Goal: Task Accomplishment & Management: Use online tool/utility

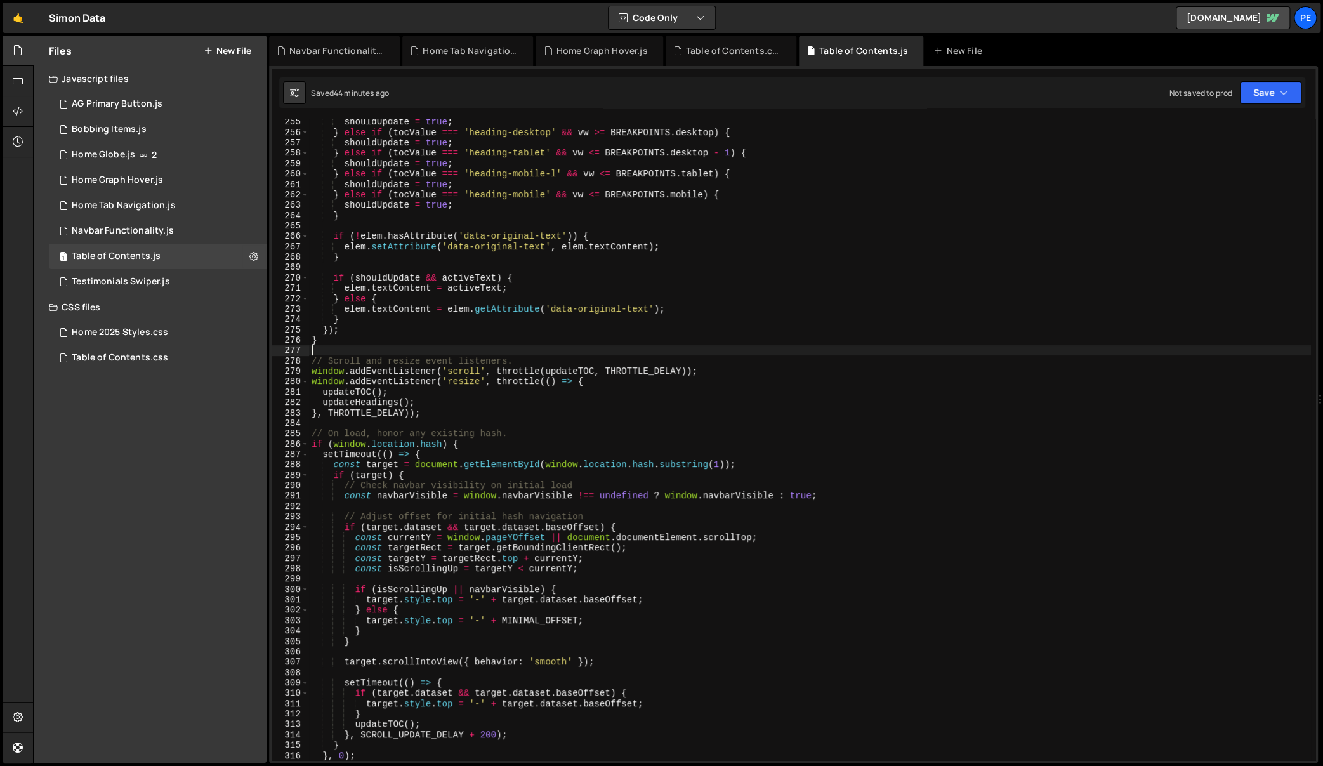
click at [645, 351] on div "shouldUpdate = true ; } else if ( tocValue === 'heading-desktop' && vw >= BREAK…" at bounding box center [810, 448] width 1002 height 663
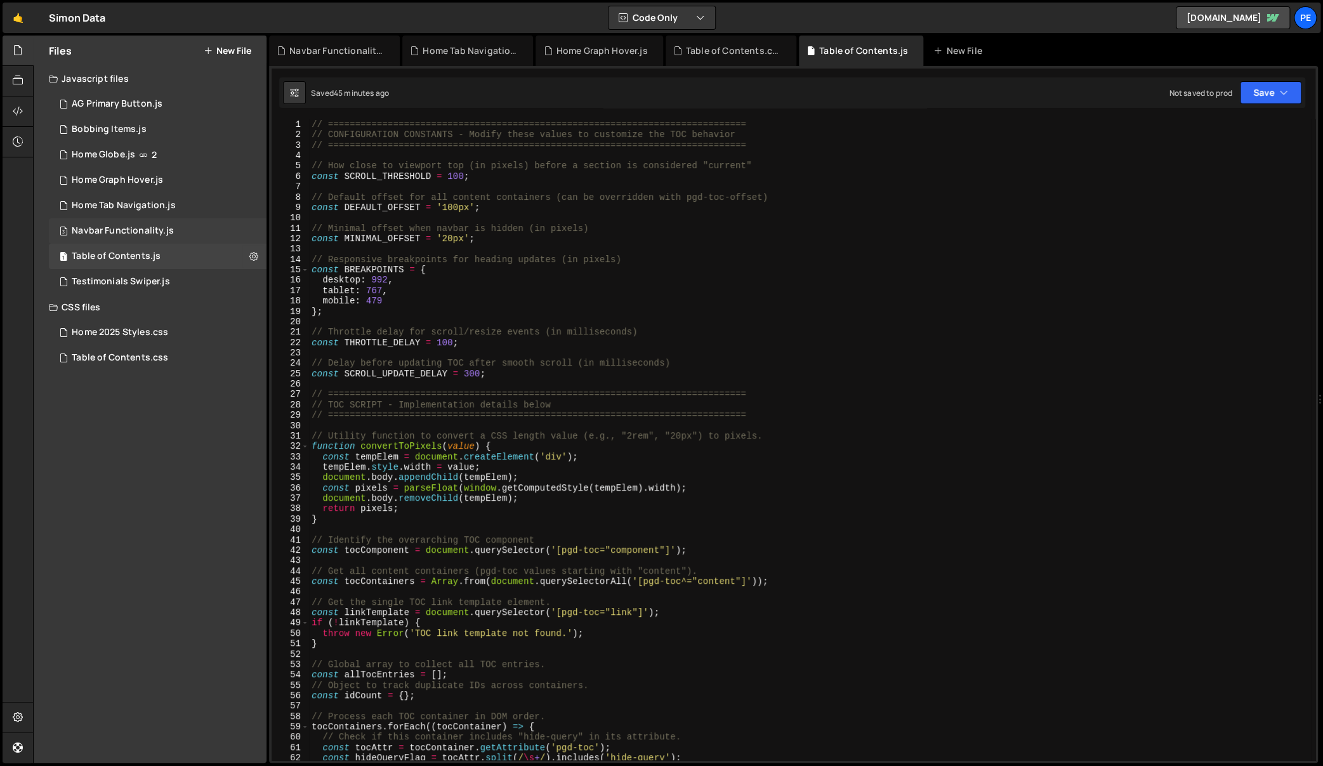
click at [126, 231] on div "Navbar Functionality.js" at bounding box center [123, 230] width 102 height 11
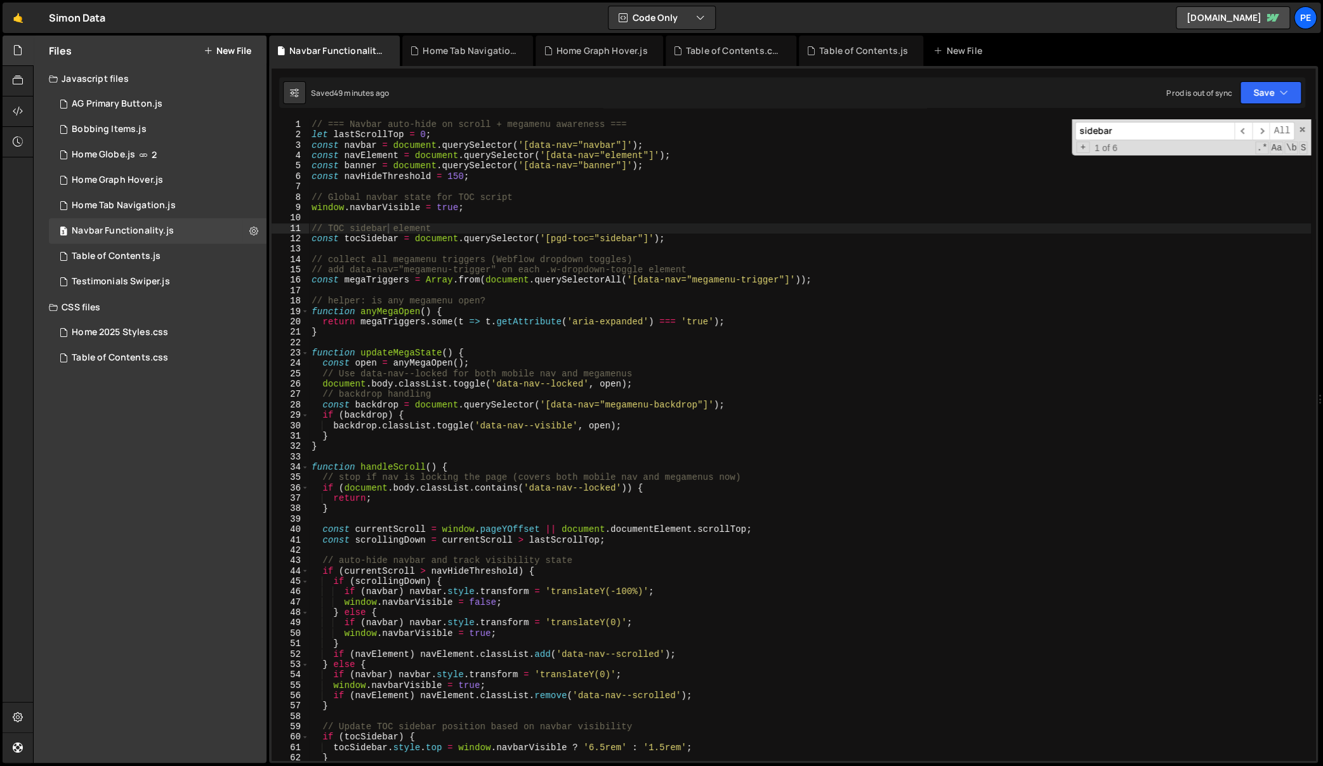
click at [615, 238] on div "// === Navbar auto-hide on scroll + megamenu awareness === let lastScrollTop = …" at bounding box center [810, 450] width 1002 height 663
click at [490, 194] on div "// === Navbar auto-hide on scroll + megamenu awareness === let lastScrollTop = …" at bounding box center [810, 450] width 1002 height 663
type textarea "// Global navbar state for TOC script"
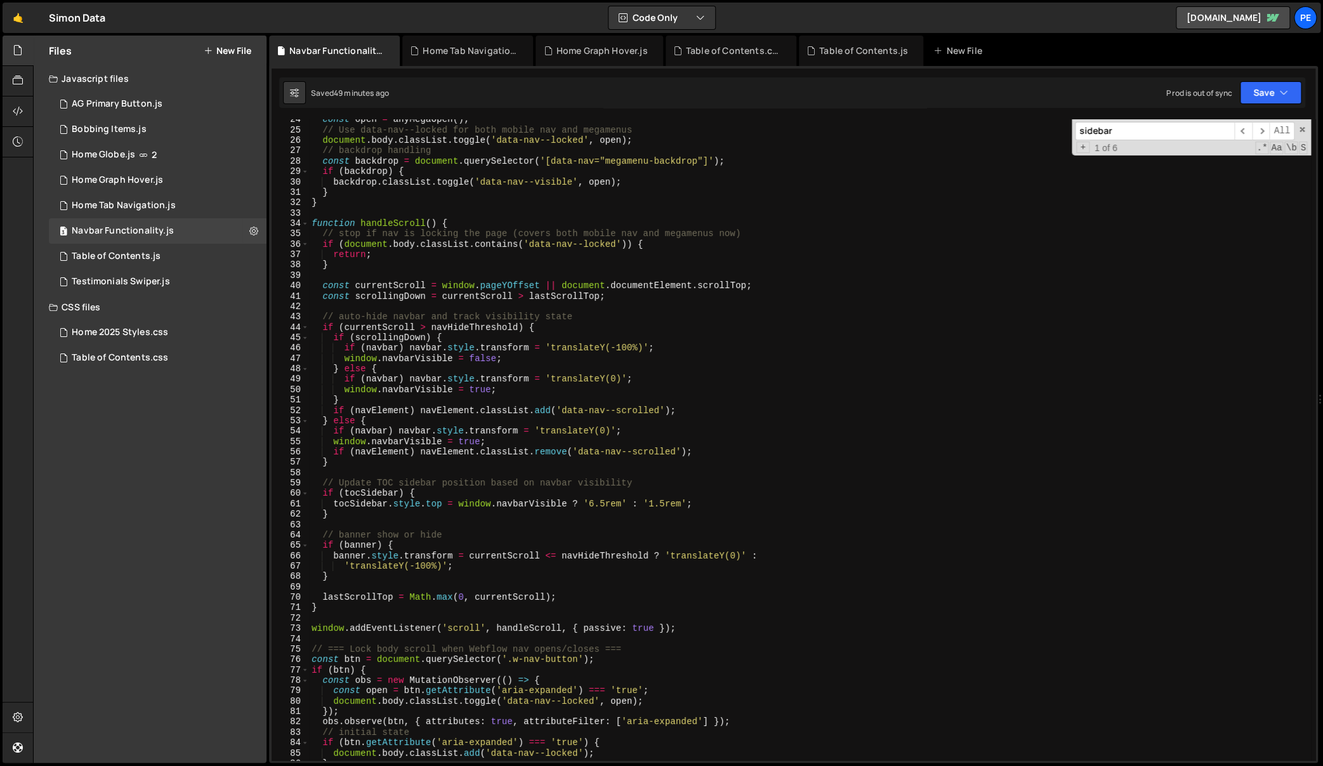
scroll to position [368, 0]
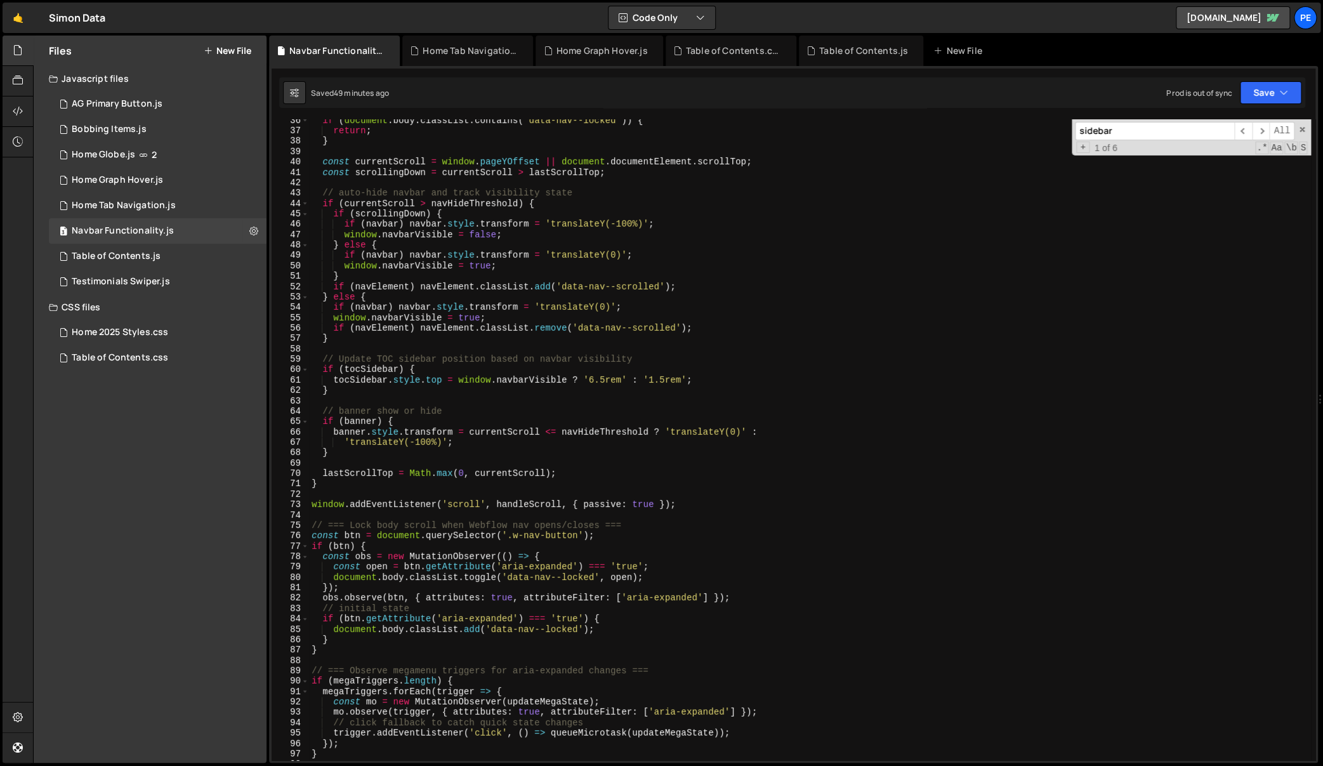
click at [633, 492] on div "if ( document . body . classList . contains ( 'data-nav--locked' )) { return ; …" at bounding box center [810, 447] width 1002 height 663
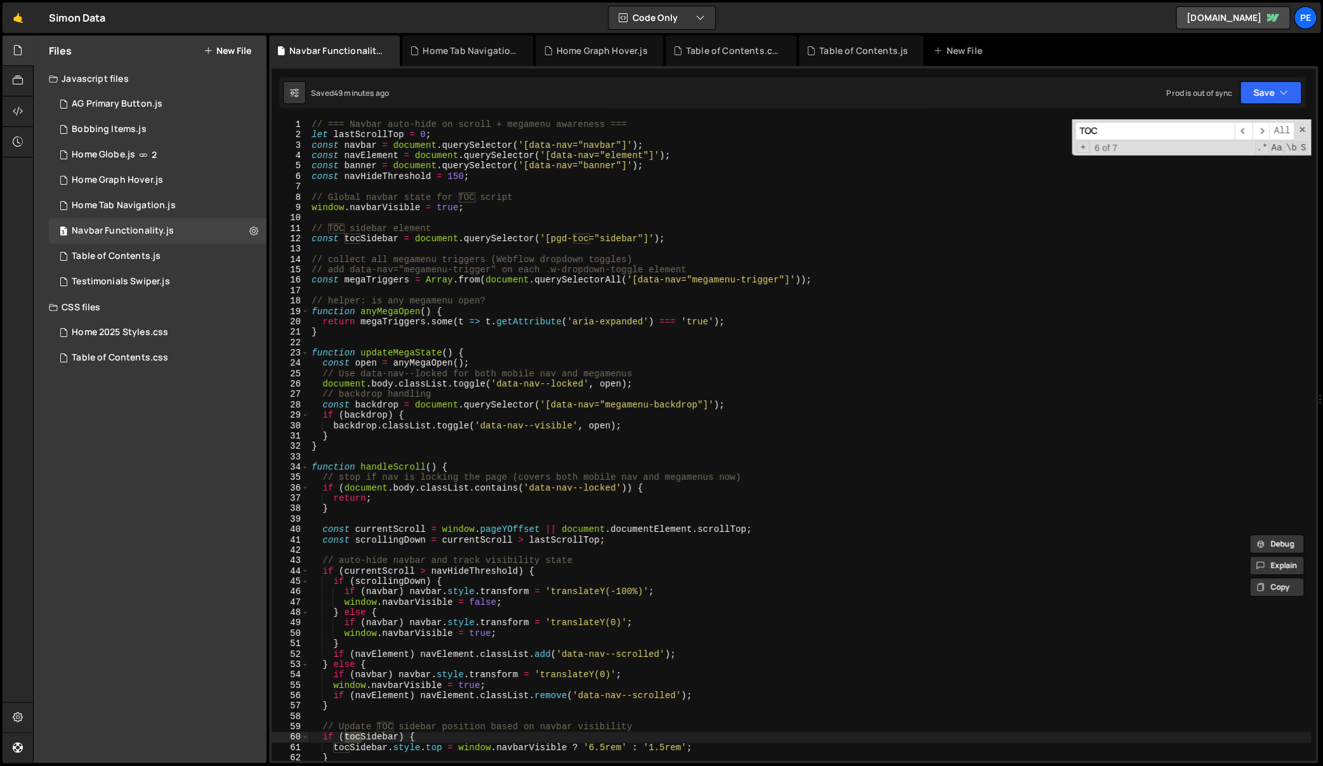
scroll to position [122, 0]
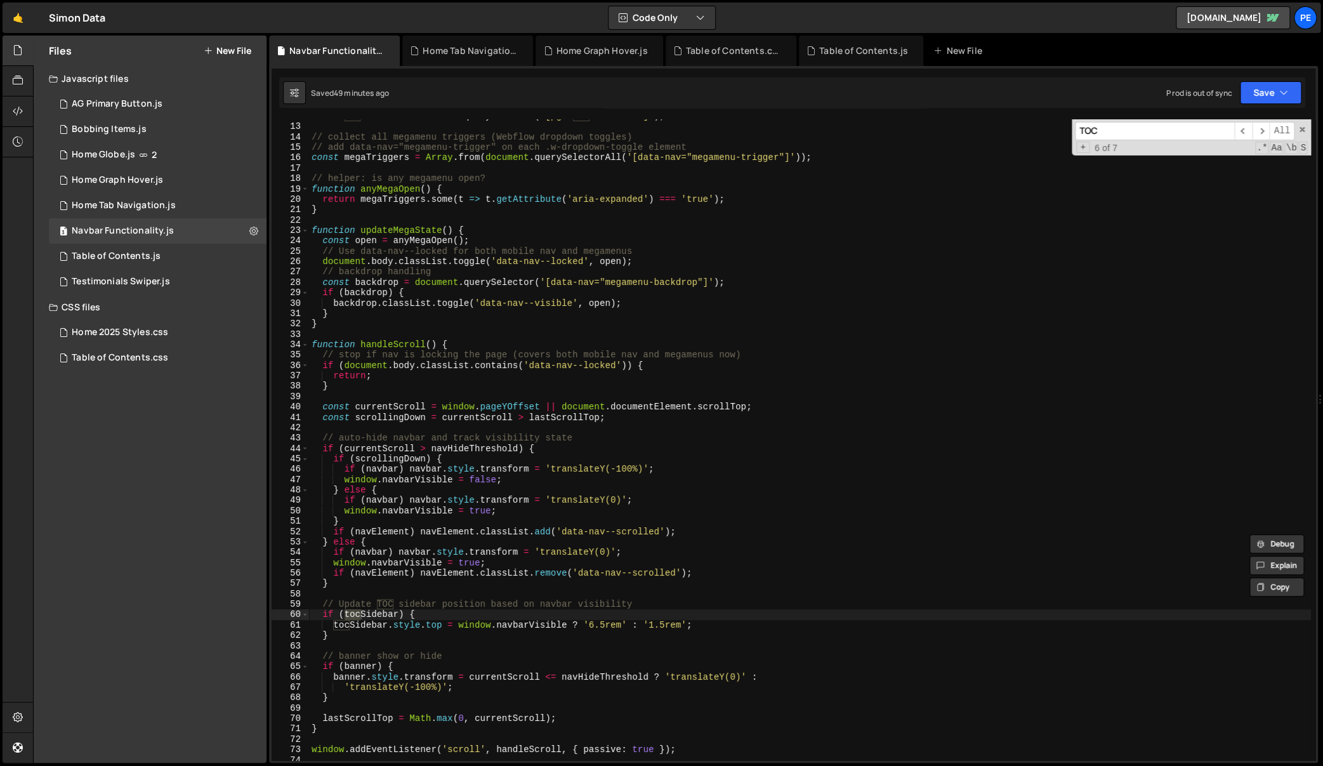
type input "TOC"
click at [653, 628] on div "const tocSidebar = document . querySelector ( '[pgd-toc="sidebar"]' ) ; // coll…" at bounding box center [810, 442] width 1002 height 663
click at [592, 623] on div "const tocSidebar = document . querySelector ( '[pgd-toc="sidebar"]' ) ; // coll…" at bounding box center [810, 442] width 1002 height 663
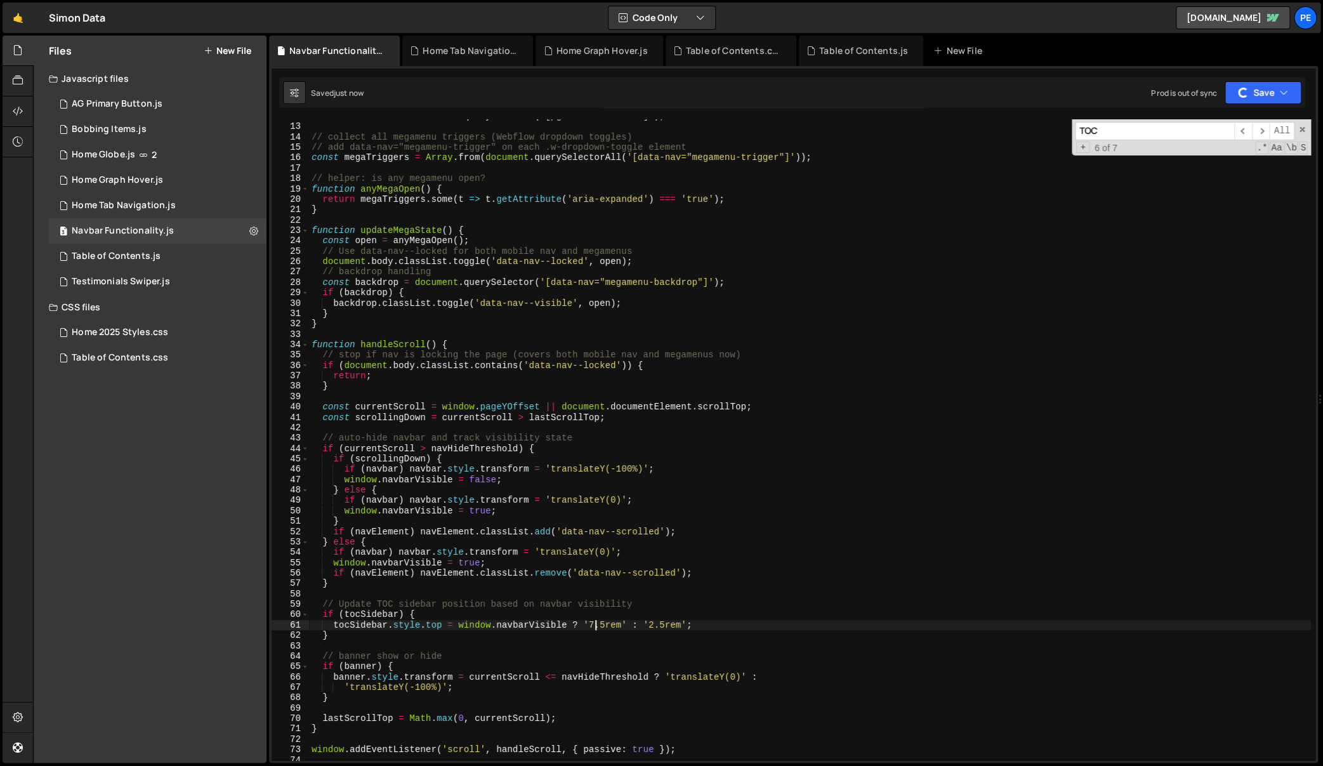
type textarea "tocSidebar.style.top = window.navbarVisible ? '7.5rem' : '2.5rem';"
click at [149, 251] on div "Table of Contents.js" at bounding box center [116, 256] width 89 height 11
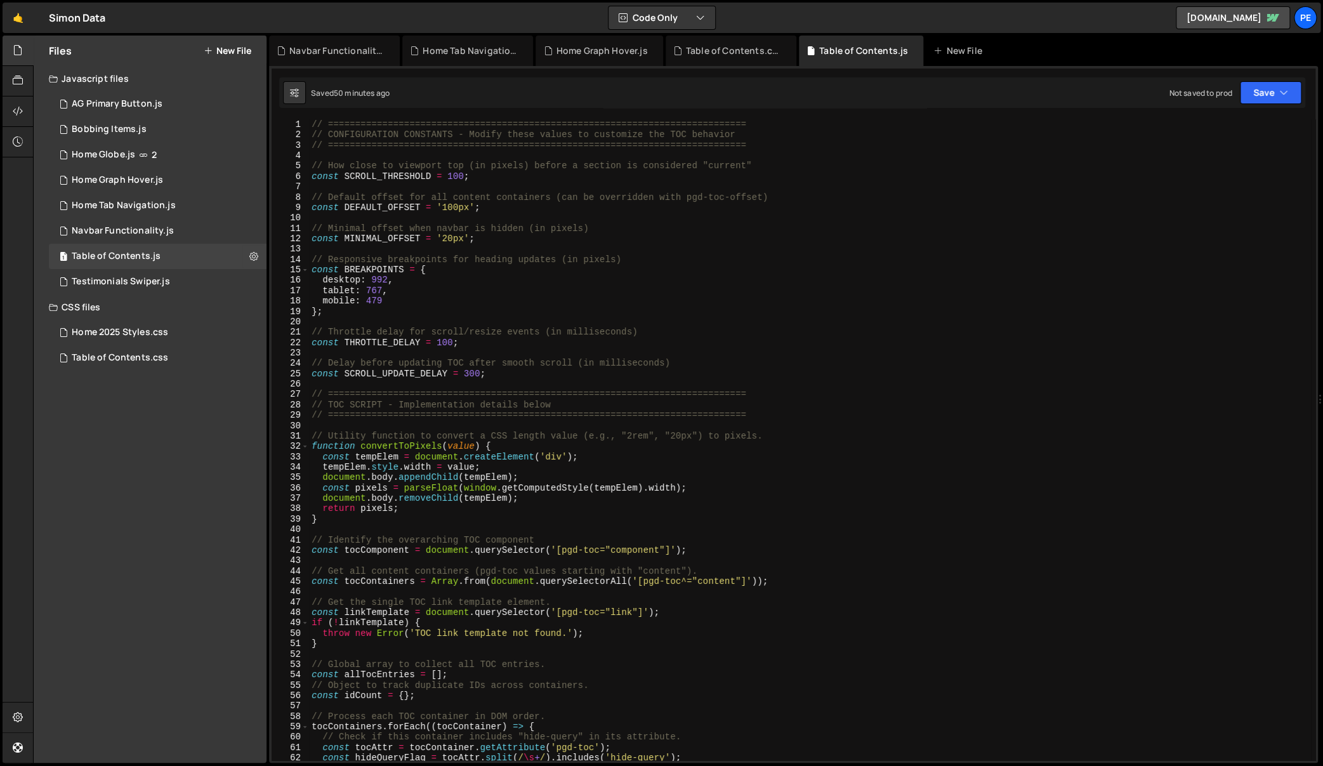
type textarea "mobile: 479"
click at [456, 299] on div "// ============================================================================…" at bounding box center [810, 450] width 1002 height 663
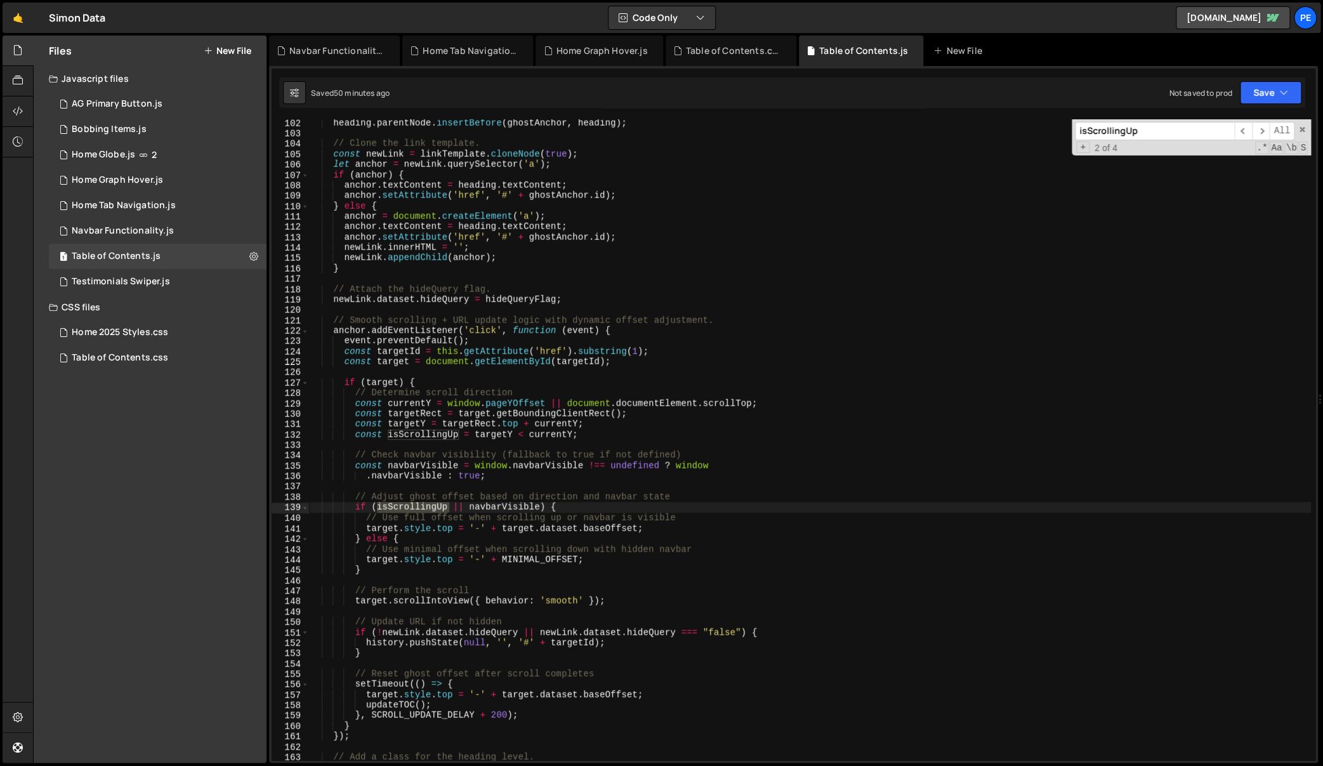
type input "isScrollingUp"
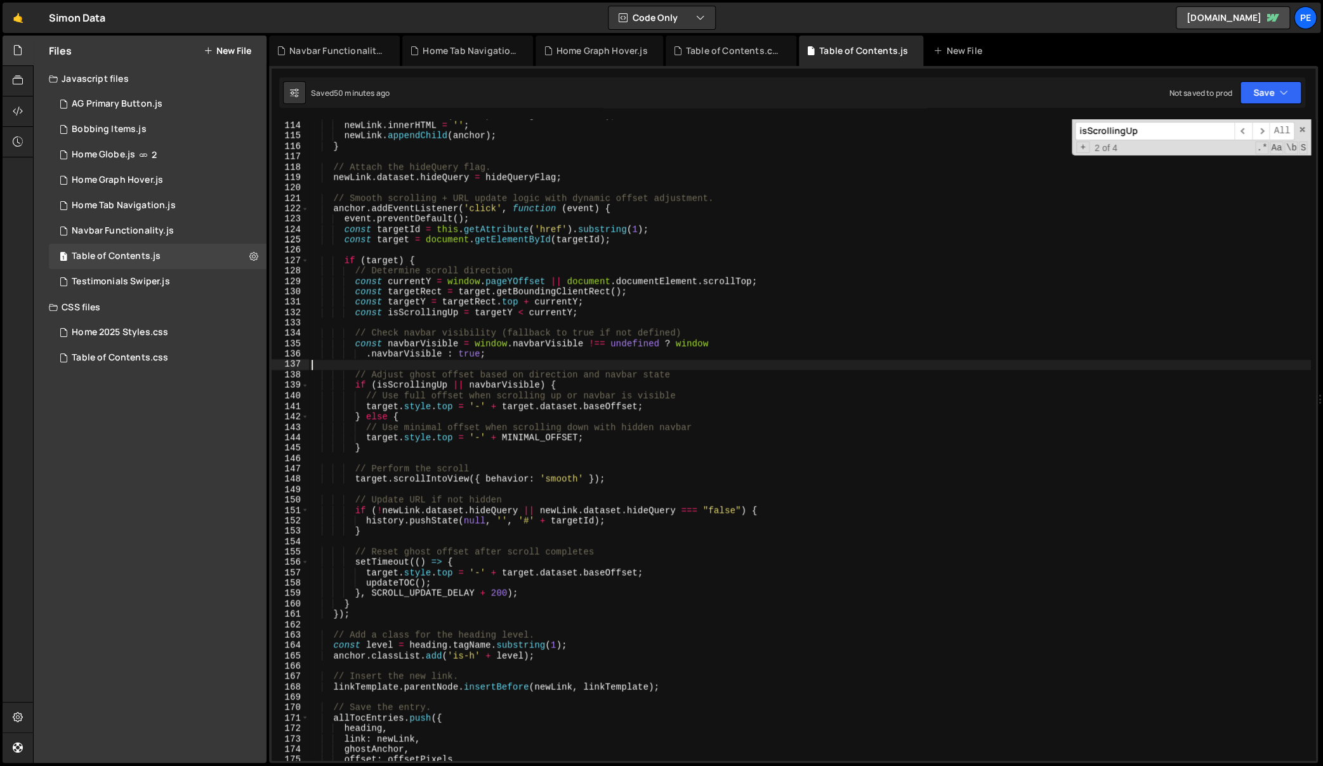
click at [404, 368] on div "anchor . setAttribute ( 'href' , '#' + ghostAnchor . id ) ; newLink . innerHTML…" at bounding box center [810, 441] width 1002 height 663
click at [380, 443] on div "anchor . setAttribute ( 'href' , '#' + ghostAnchor . id ) ; newLink . innerHTML…" at bounding box center [810, 441] width 1002 height 663
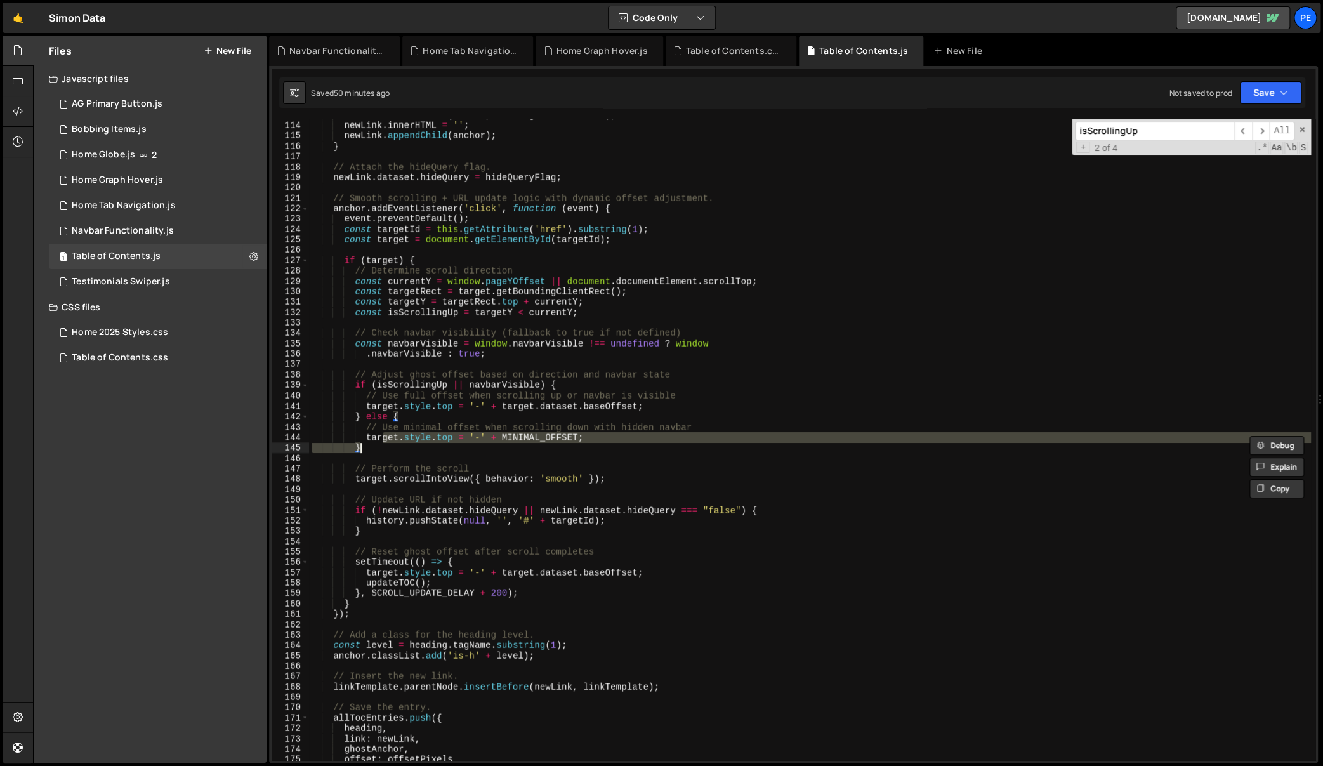
click at [377, 447] on div "anchor . setAttribute ( 'href' , '#' + ghostAnchor . id ) ; newLink . innerHTML…" at bounding box center [810, 439] width 1002 height 641
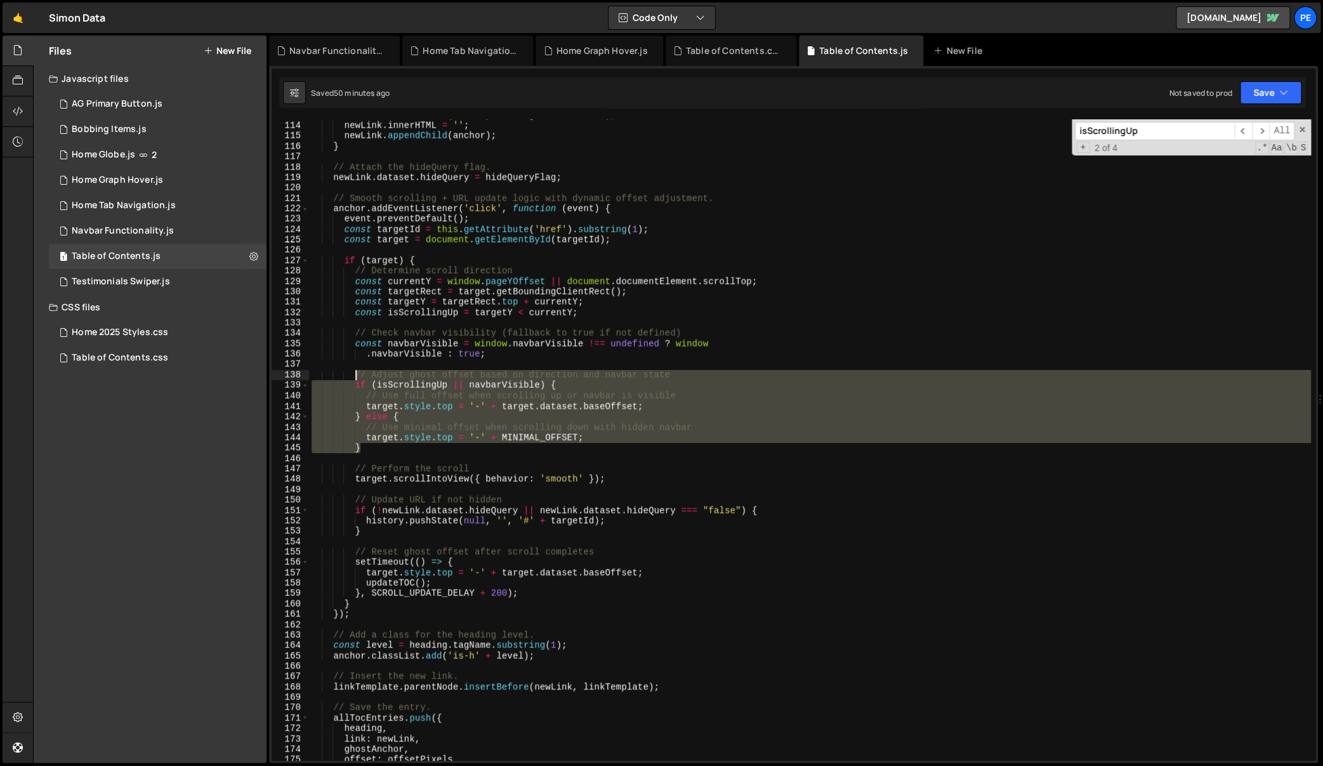
drag, startPoint x: 375, startPoint y: 441, endPoint x: 355, endPoint y: 378, distance: 66.6
click at [355, 378] on div "anchor . setAttribute ( 'href' , '#' + ghostAnchor . id ) ; newLink . innerHTML…" at bounding box center [810, 441] width 1002 height 663
paste textarea "}"
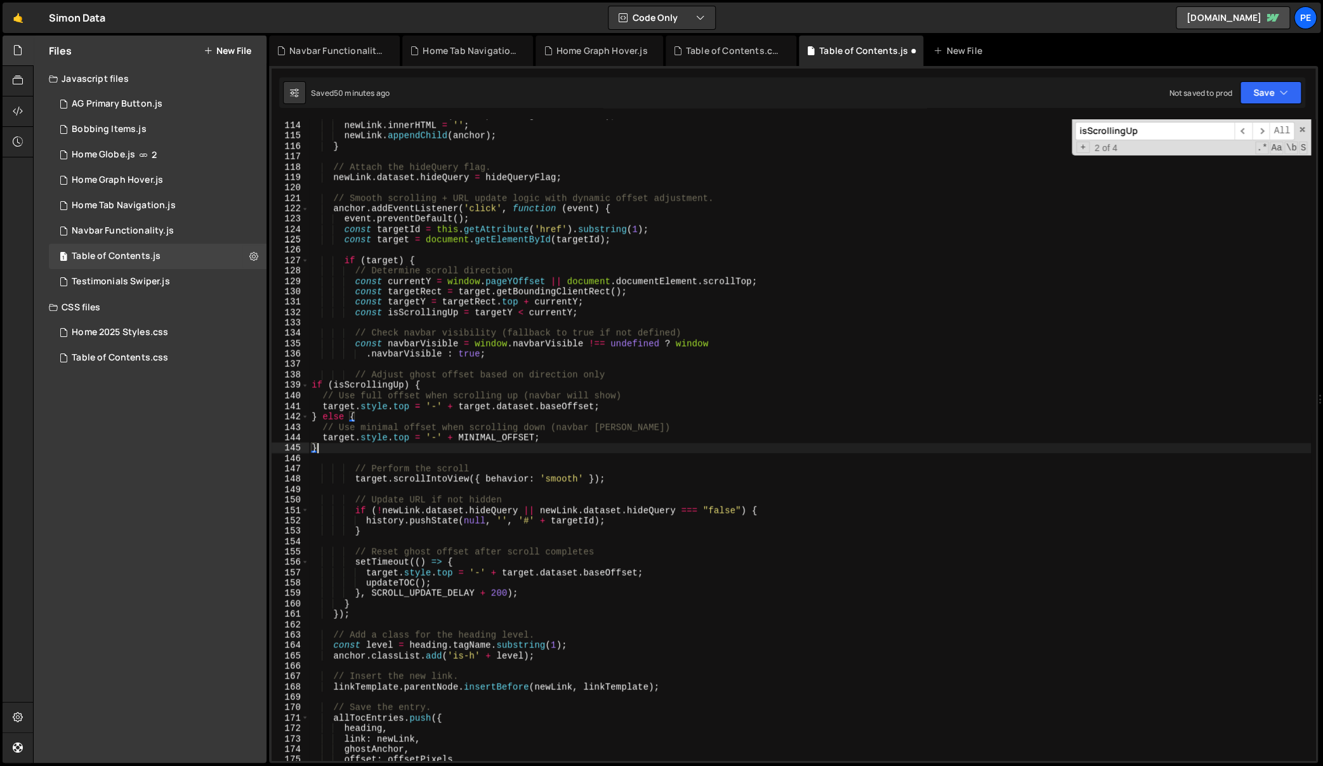
type textarea "}"
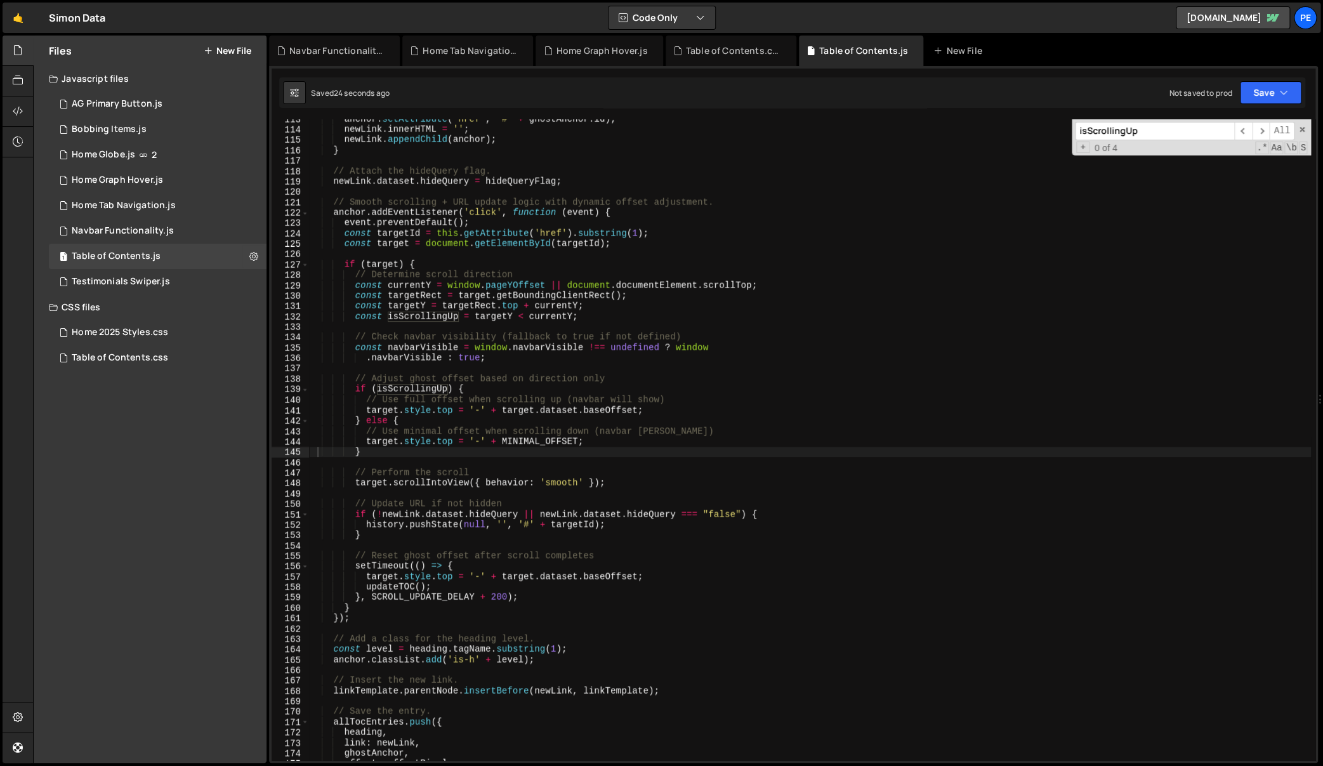
paste input "navbarVisible"
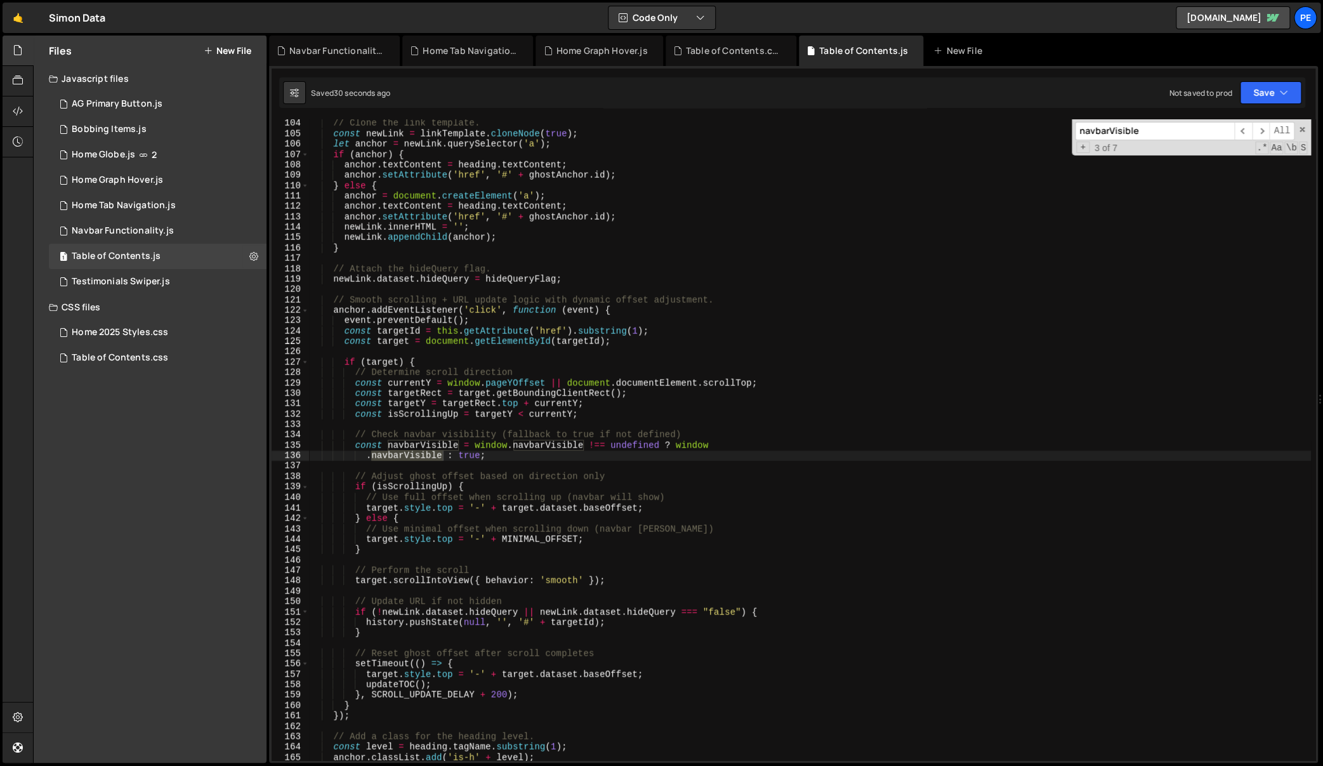
scroll to position [2701, 0]
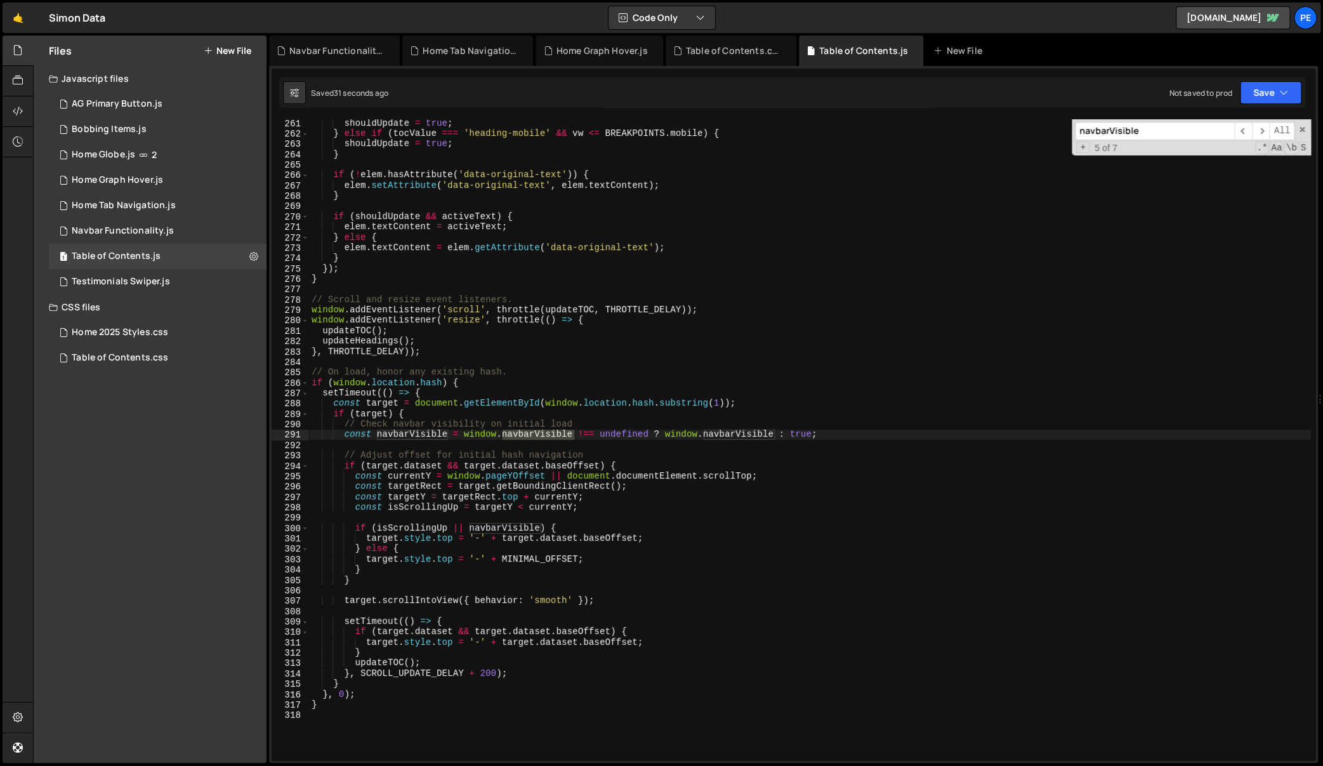
type input "navbarVisible"
click at [517, 526] on div "shouldUpdate = true ; } else if ( tocValue === 'heading-mobile' && vw <= BREAKP…" at bounding box center [810, 449] width 1002 height 663
type textarea "if (isScrollingUp) {"
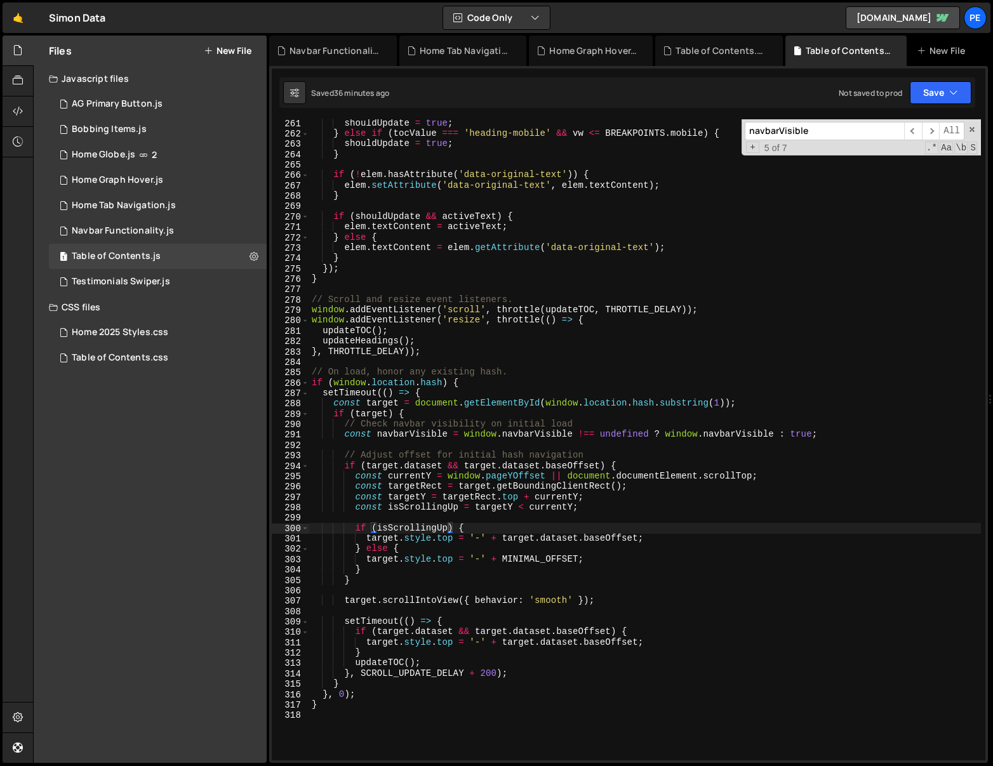
click at [120, 149] on div "Home Globe.js" at bounding box center [103, 154] width 63 height 11
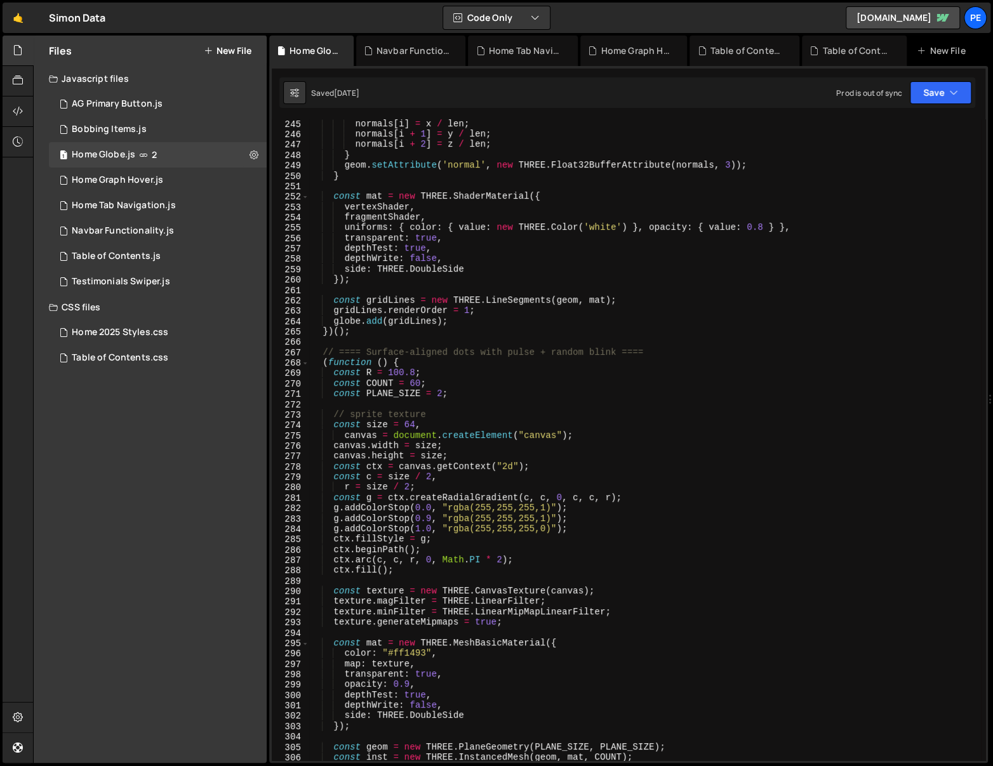
scroll to position [2534, 0]
click at [726, 324] on div "normals [ i ] = x / len ; normals [ i + 1 ] = y / len ; normals [ i + 2 ] = z /…" at bounding box center [645, 450] width 672 height 663
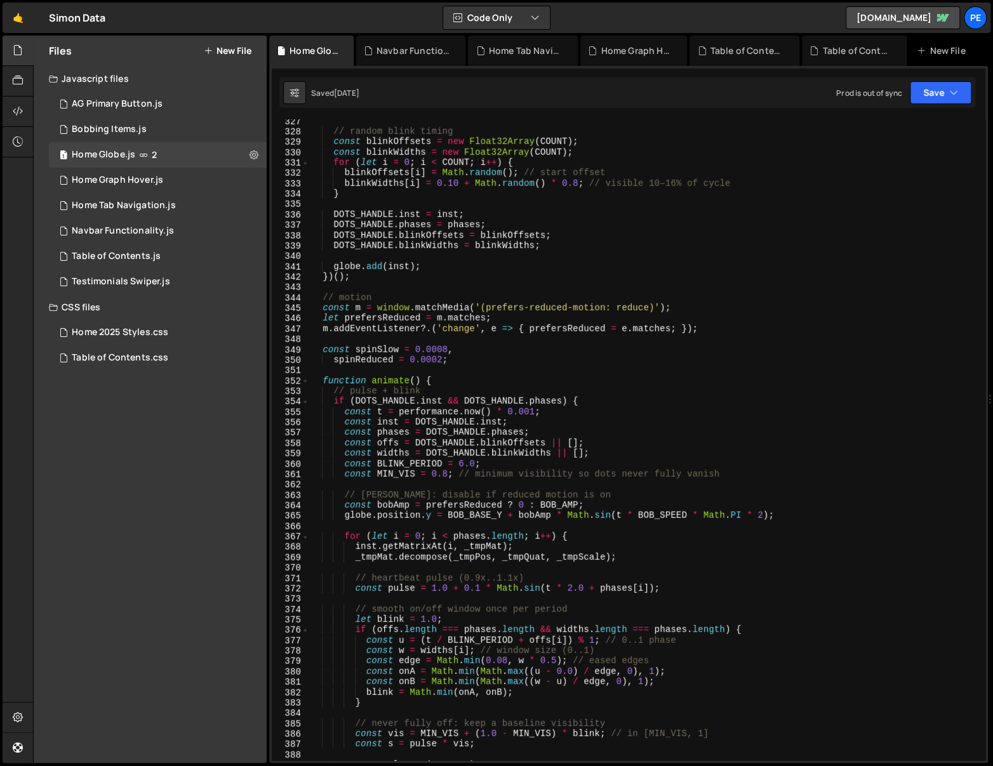
click at [622, 455] on div "// random blink timing const blinkOffsets = new Float32Array ( COUNT ) ; const …" at bounding box center [645, 447] width 672 height 663
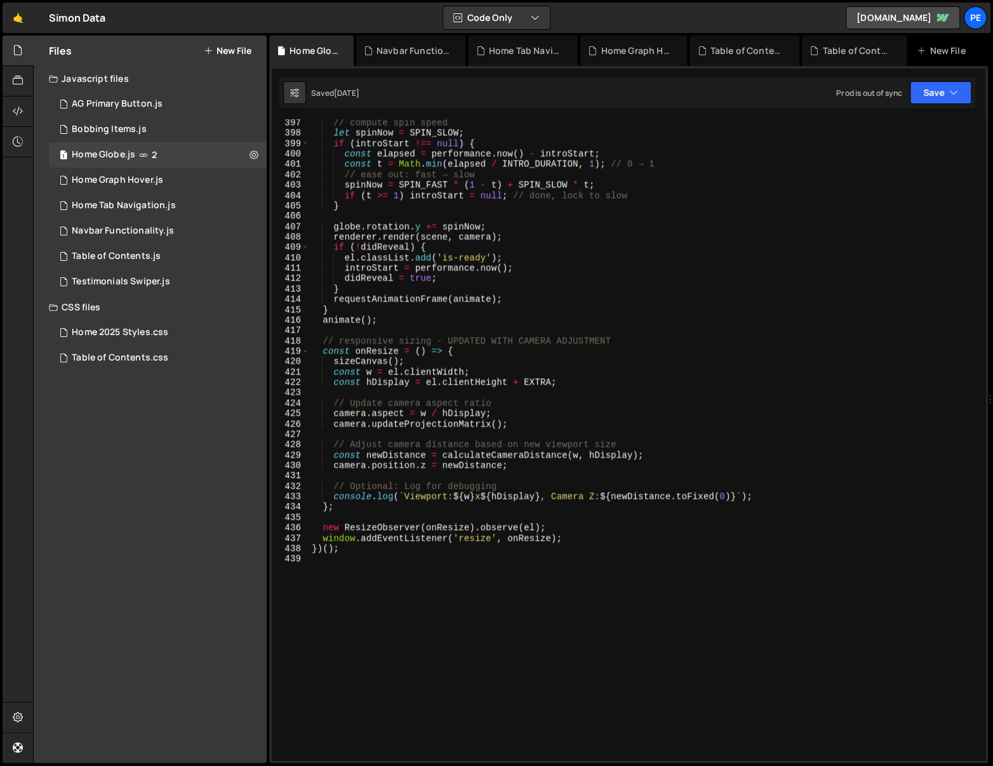
scroll to position [3973, 0]
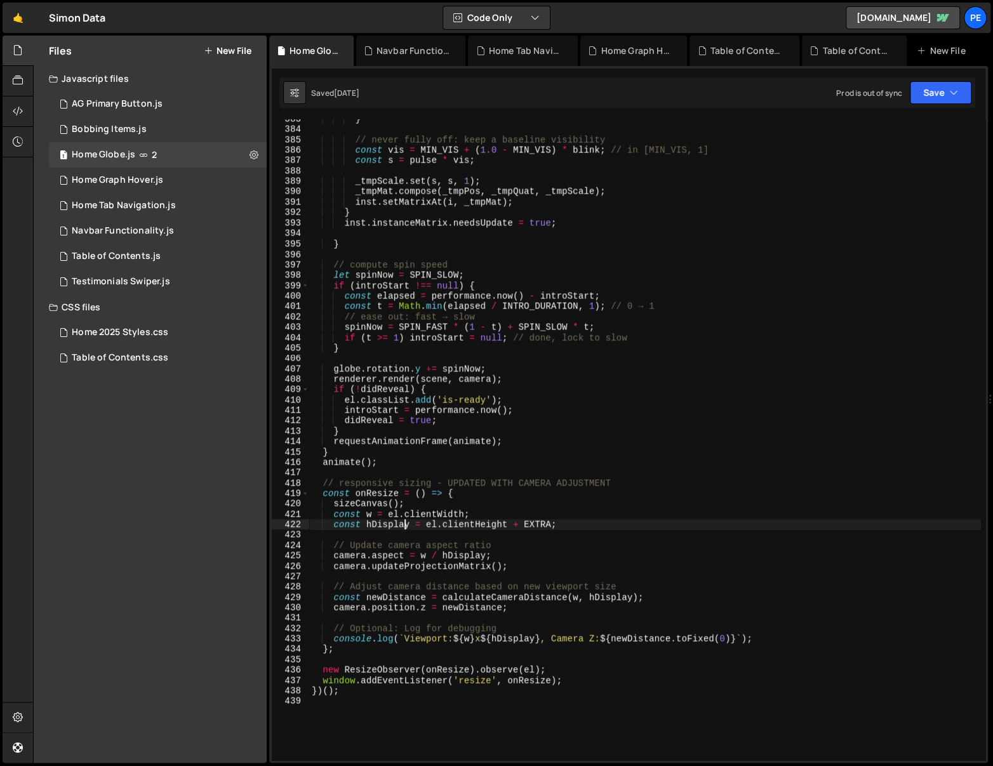
click at [404, 529] on div "} // never fully off: keep a baseline visibility const vis = MIN_VIS + ( 1.0 - …" at bounding box center [645, 445] width 672 height 663
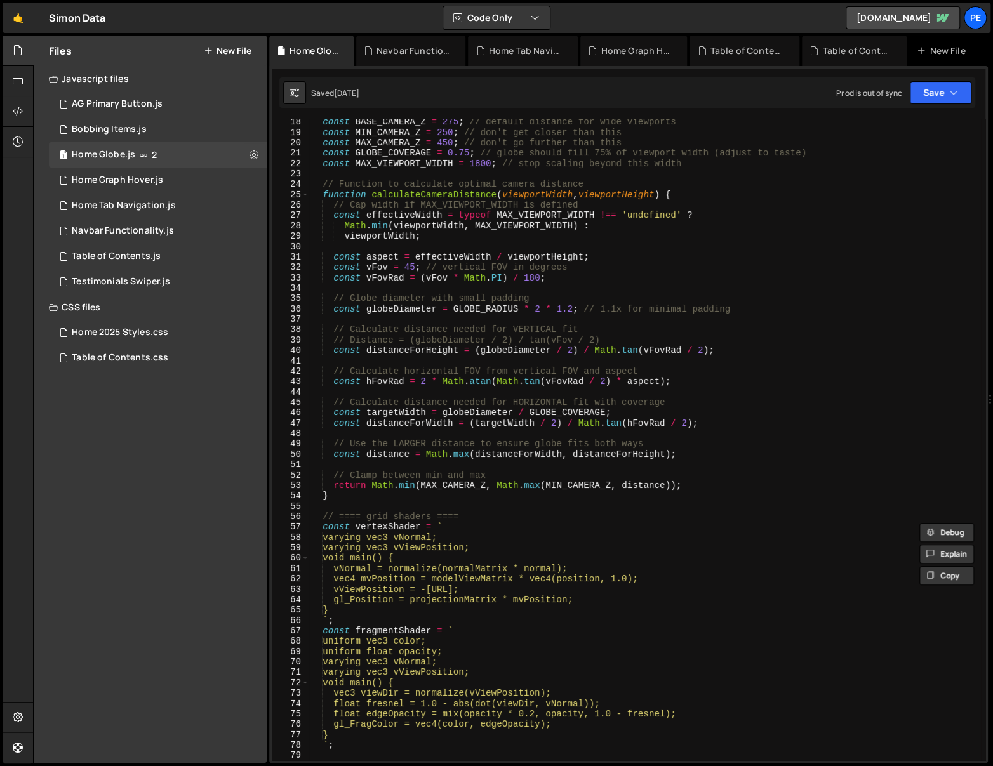
scroll to position [0, 0]
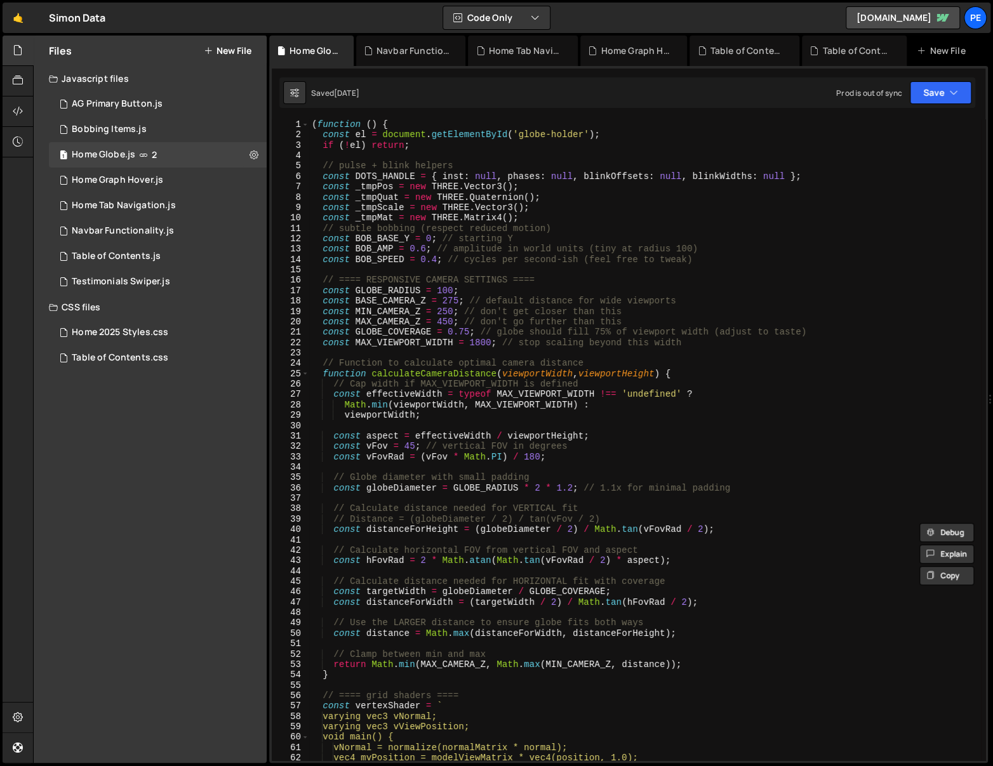
click at [496, 215] on div "( function ( ) { const el = document . getElementById ( 'globe-holder' ) ; if (…" at bounding box center [645, 450] width 672 height 663
type textarea "const _tmpScale = new THREE.Vector3(); const _tmpMat = new THREE.Matrix4();"
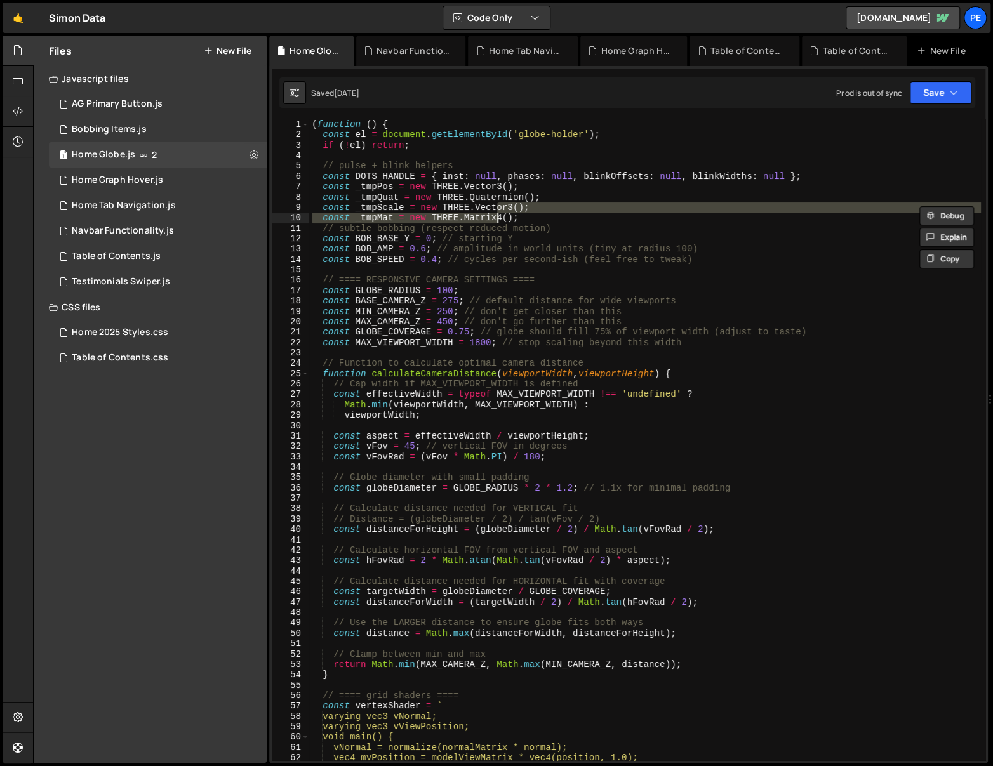
click at [458, 159] on div "( function ( ) { const el = document . getElementById ( 'globe-holder' ) ; if (…" at bounding box center [645, 450] width 672 height 663
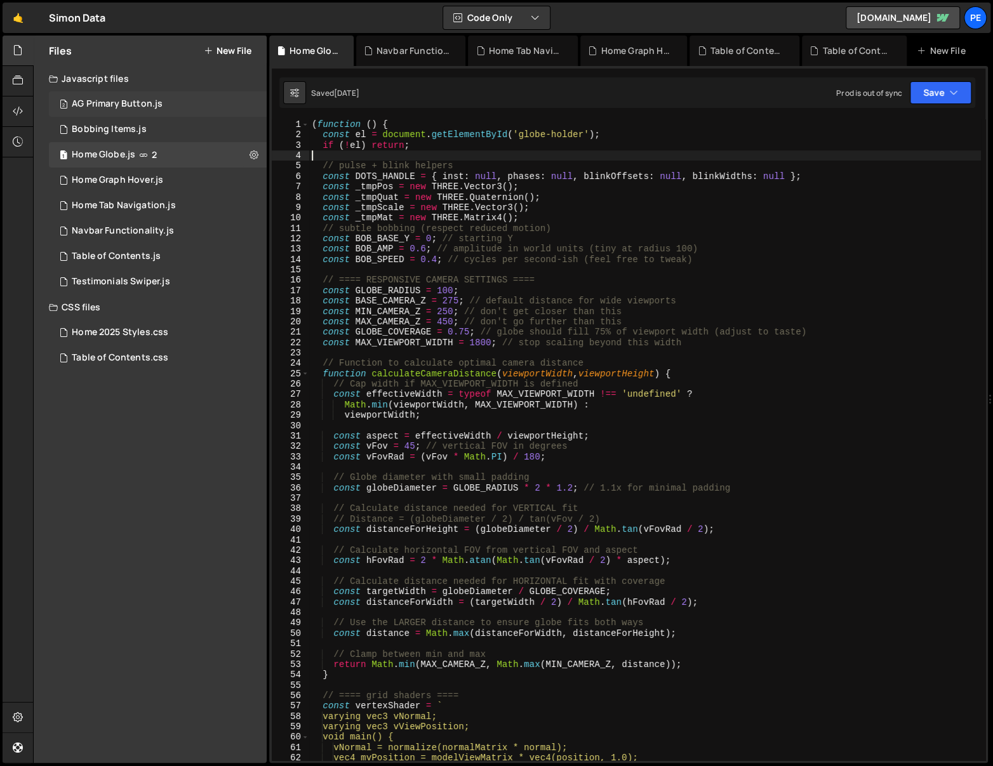
click at [124, 102] on div "AG Primary Button.js" at bounding box center [117, 103] width 91 height 11
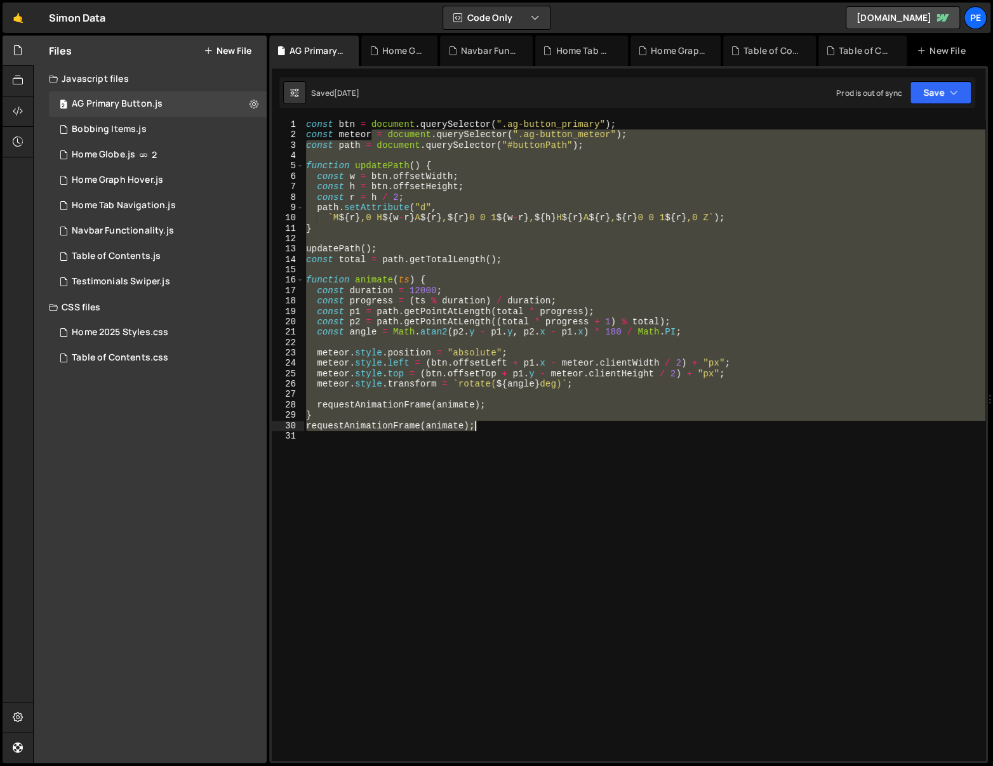
drag, startPoint x: 379, startPoint y: 140, endPoint x: 555, endPoint y: 461, distance: 366.1
click at [551, 457] on div "const btn = document . querySelector ( ".ag-button_primary" ) ; const meteor = …" at bounding box center [644, 450] width 682 height 663
type textarea "requestAnimationFrame(animate);"
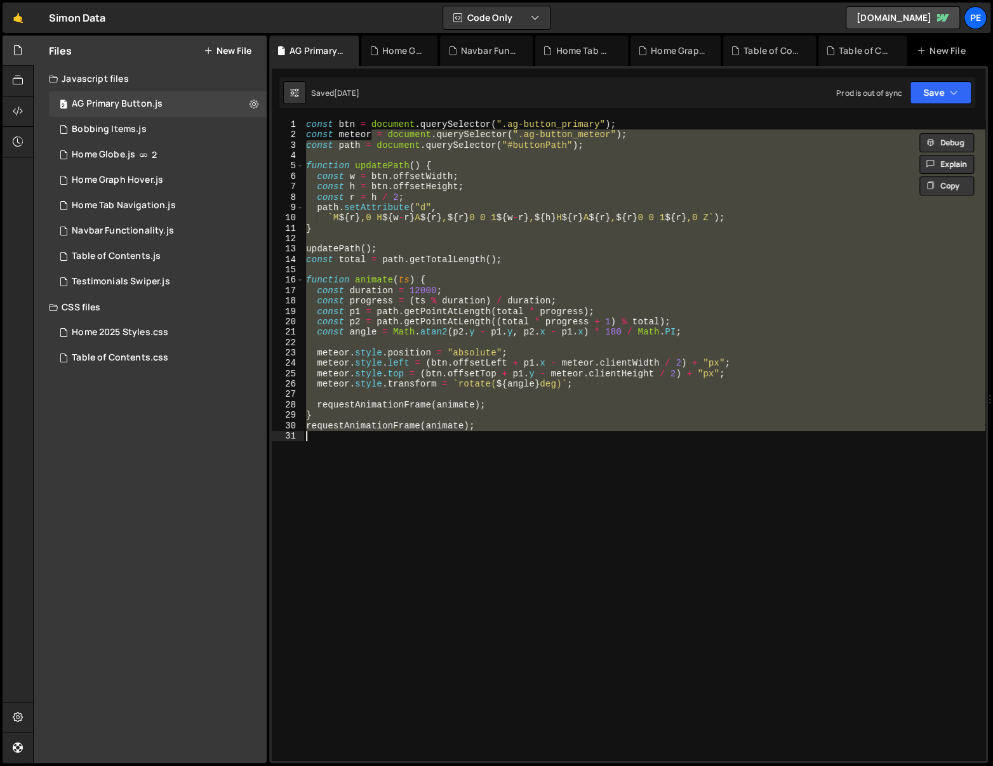
drag, startPoint x: 564, startPoint y: 465, endPoint x: 562, endPoint y: 444, distance: 21.0
click at [564, 465] on div "const btn = document . querySelector ( ".ag-button_primary" ) ; const meteor = …" at bounding box center [644, 450] width 682 height 663
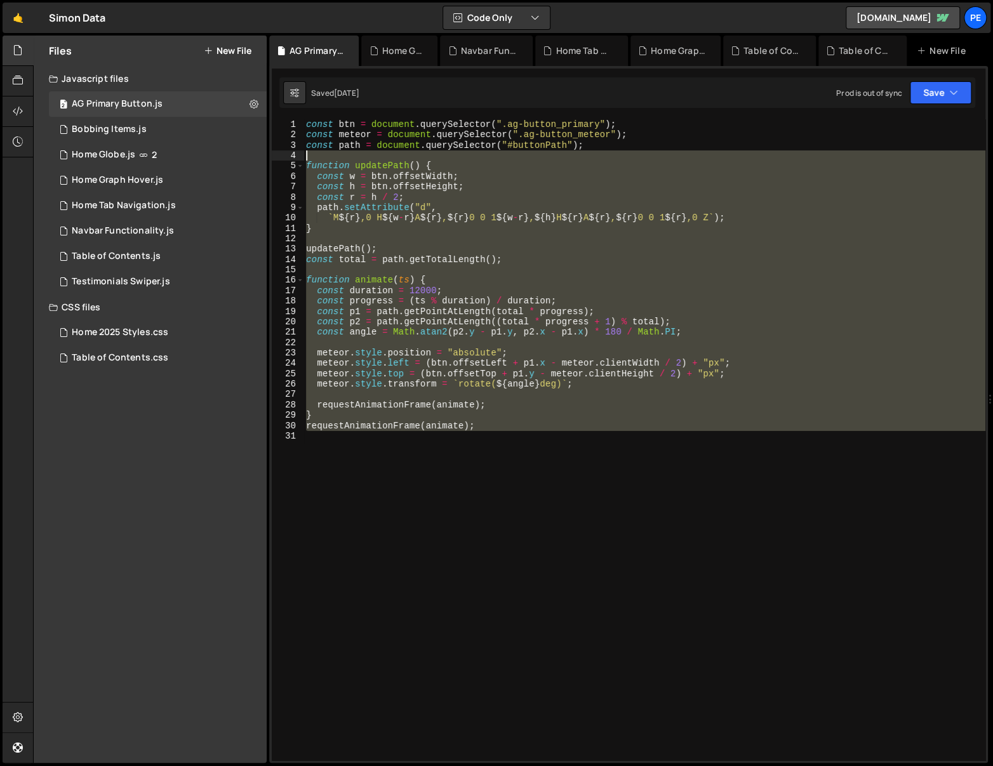
drag, startPoint x: 432, startPoint y: 449, endPoint x: 307, endPoint y: 126, distance: 345.8
click at [308, 126] on div "const btn = document . querySelector ( ".ag-button_primary" ) ; const meteor = …" at bounding box center [644, 450] width 682 height 663
type textarea "const btn = document.querySelector(".ag-button_primary"); const meteor = docume…"
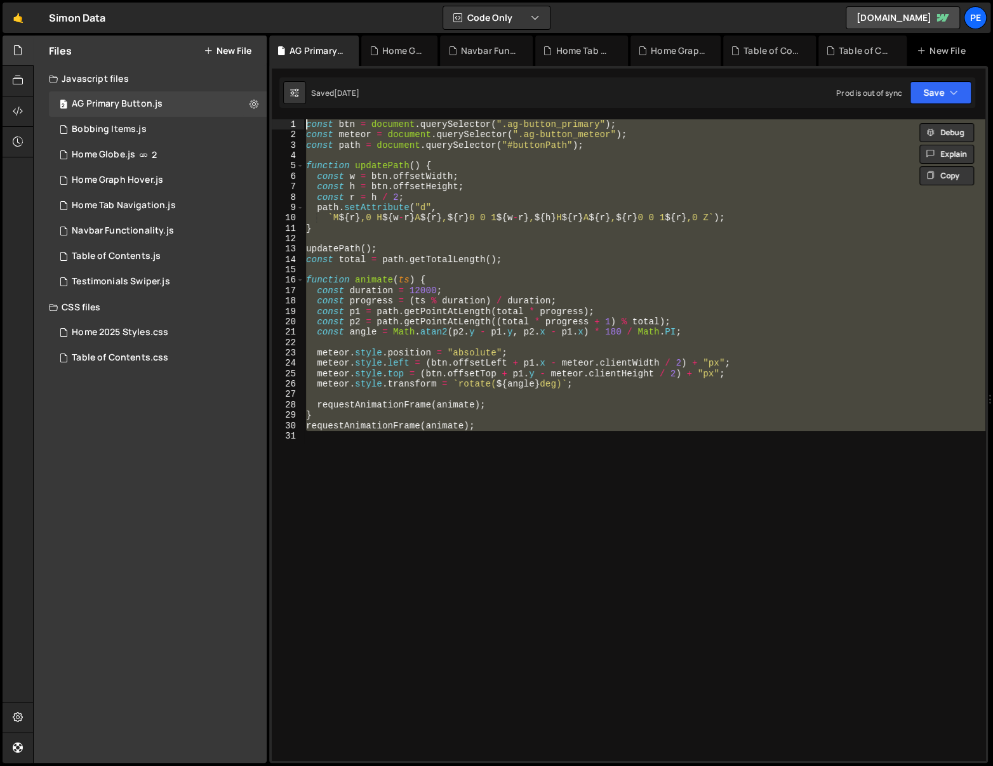
click at [483, 497] on div "const btn = document . querySelector ( ".ag-button_primary" ) ; const meteor = …" at bounding box center [644, 439] width 682 height 641
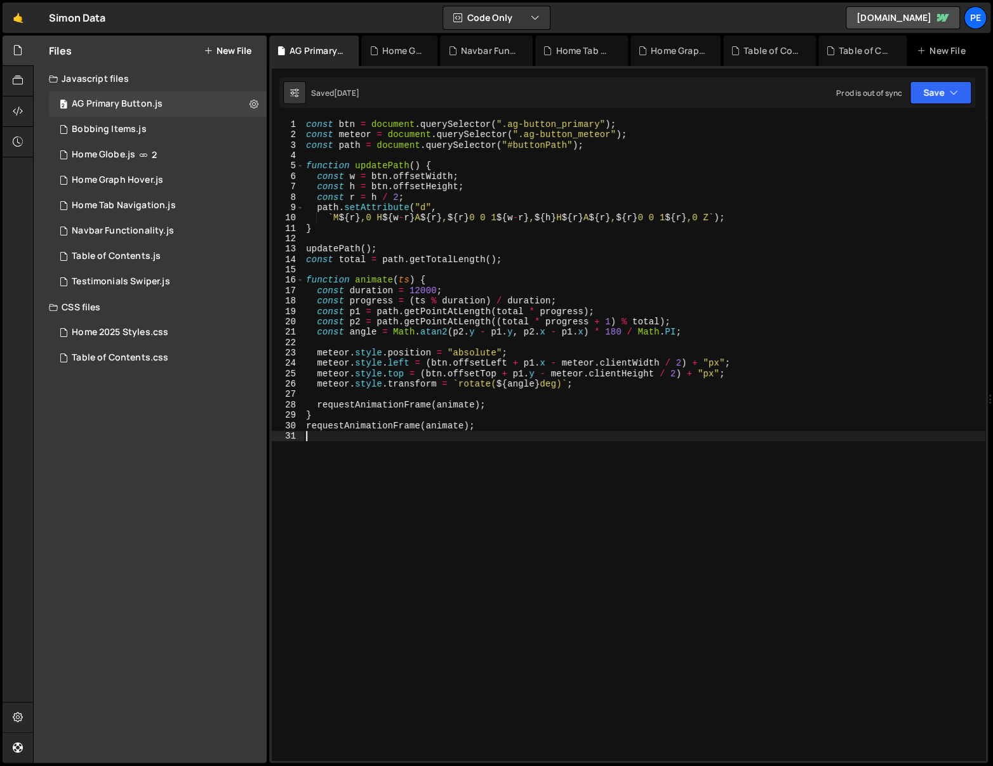
click at [749, 484] on div "const btn = document . querySelector ( ".ag-button_primary" ) ; const meteor = …" at bounding box center [644, 450] width 682 height 663
click at [544, 222] on div "const btn = document . querySelector ( ".ag-button_primary" ) ; const meteor = …" at bounding box center [644, 450] width 682 height 663
click at [526, 414] on div "const btn = document . querySelector ( ".ag-button_primary" ) ; const meteor = …" at bounding box center [644, 450] width 682 height 663
type textarea "}"
click at [105, 126] on div "Bobbing Items.js" at bounding box center [109, 129] width 75 height 11
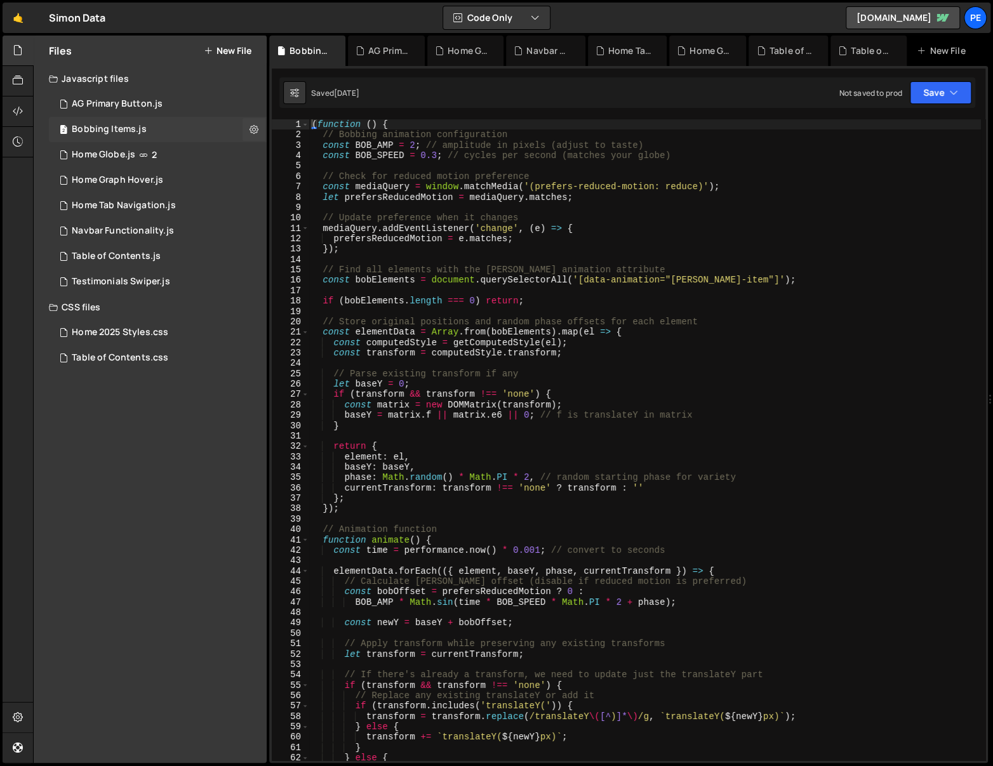
click at [155, 133] on div "2 Bobbing Items.js 0" at bounding box center [158, 129] width 218 height 25
drag, startPoint x: 454, startPoint y: 162, endPoint x: 461, endPoint y: 171, distance: 11.4
click at [454, 162] on div "( function ( ) { // Bobbing animation configuration const BOB_AMP = 2 ; // ampl…" at bounding box center [645, 450] width 672 height 663
click at [540, 244] on div "( function ( ) { // Bobbing animation configuration const BOB_AMP = 2 ; // ampl…" at bounding box center [645, 450] width 672 height 663
type textarea "});"
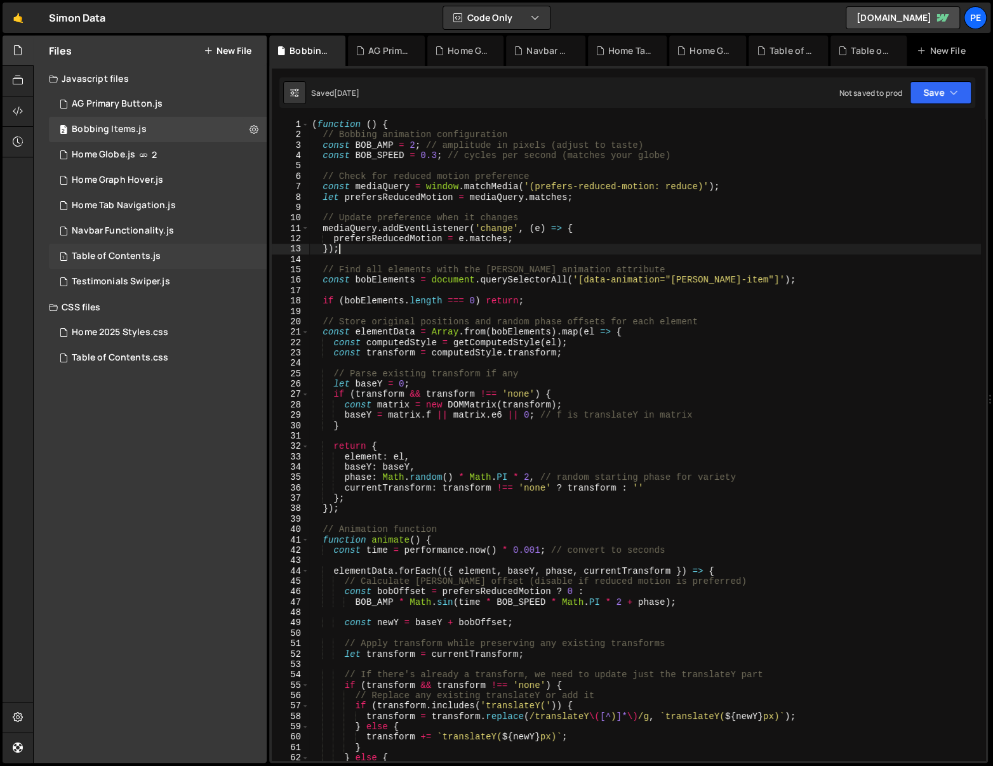
click at [111, 248] on div "1 Table of Contents.js 0" at bounding box center [158, 256] width 218 height 25
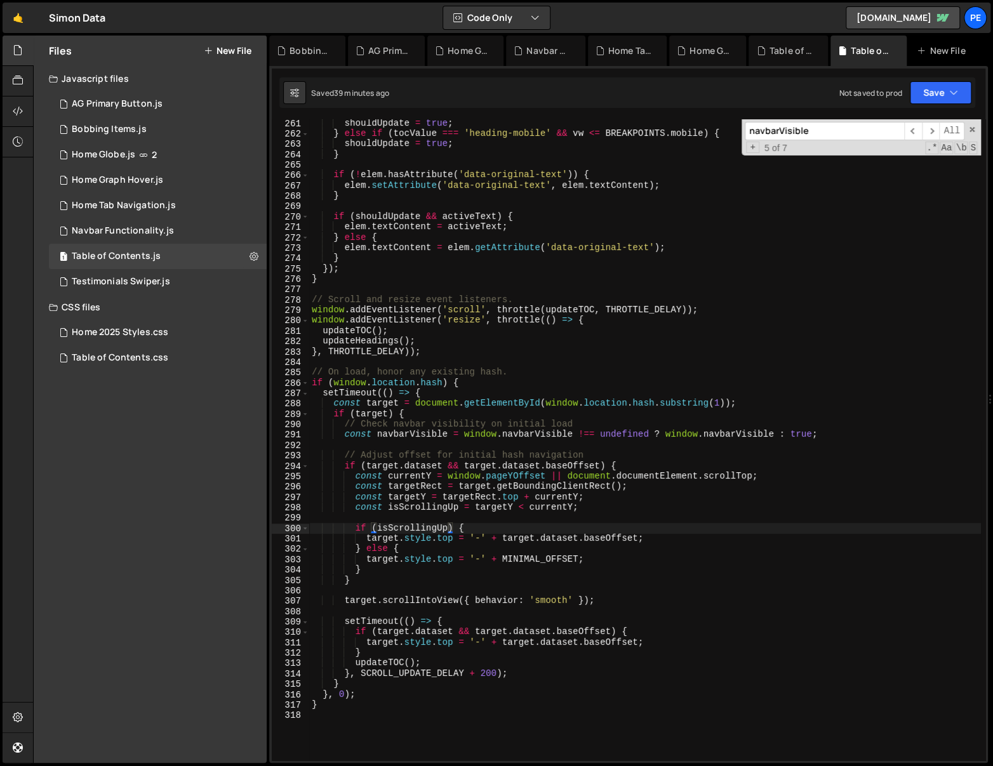
scroll to position [2595, 0]
type textarea "elem.textContent = activeText;"
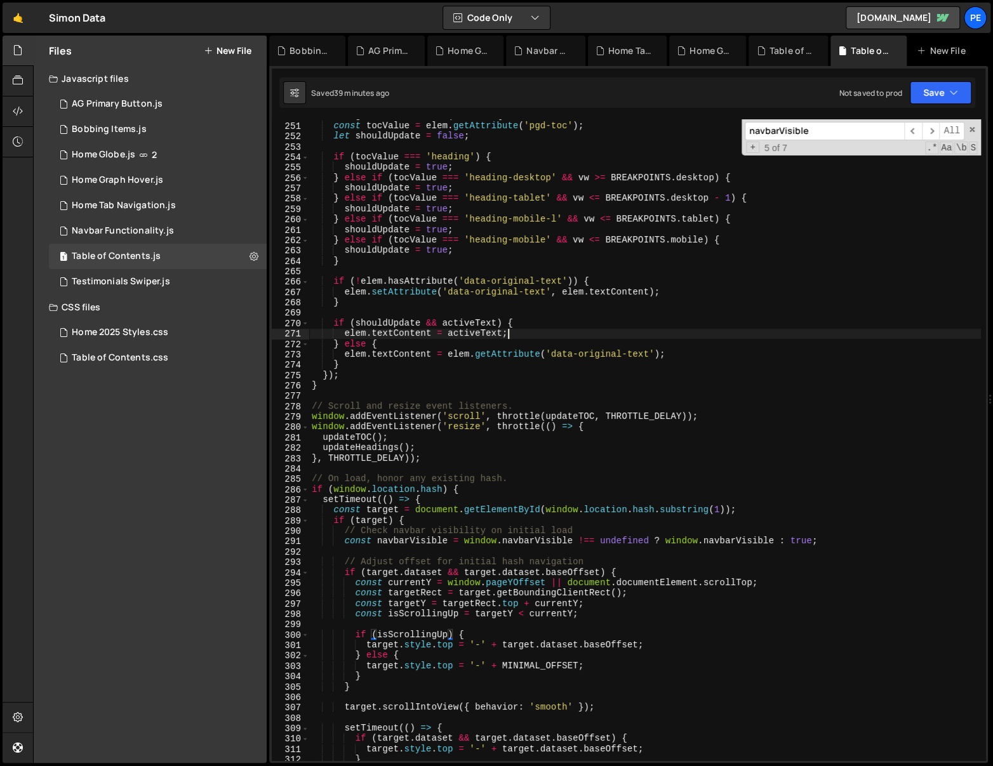
click at [626, 331] on div "headingElements . forEach ( elem => { const tocValue = elem . getAttribute ( 'p…" at bounding box center [645, 441] width 672 height 663
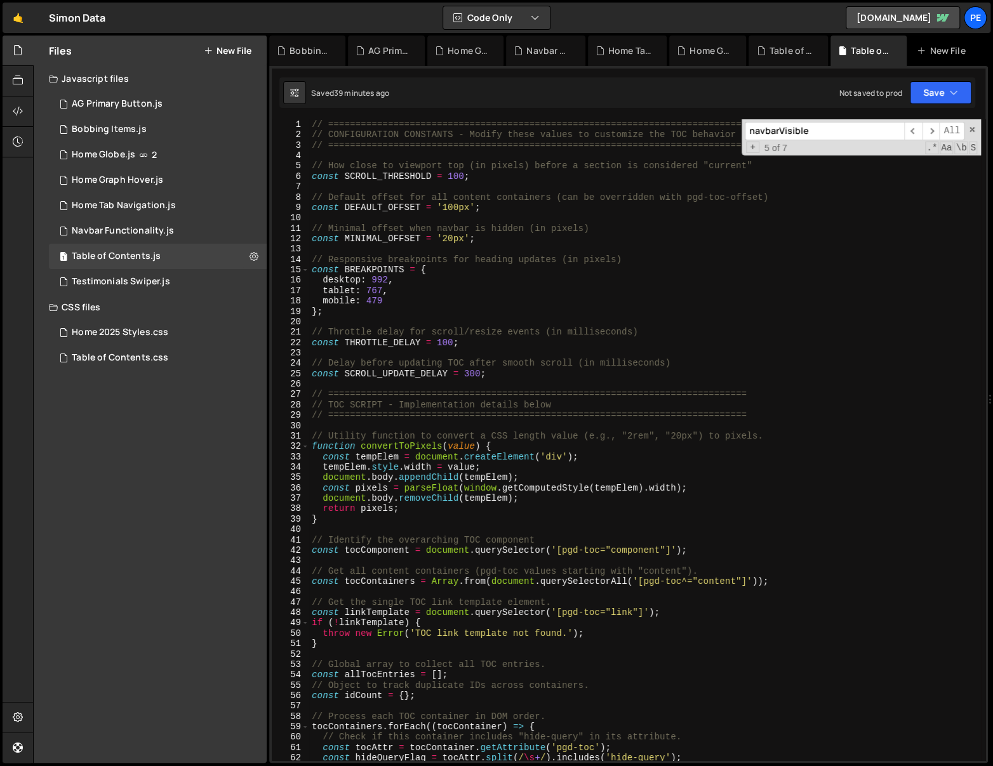
scroll to position [171, 0]
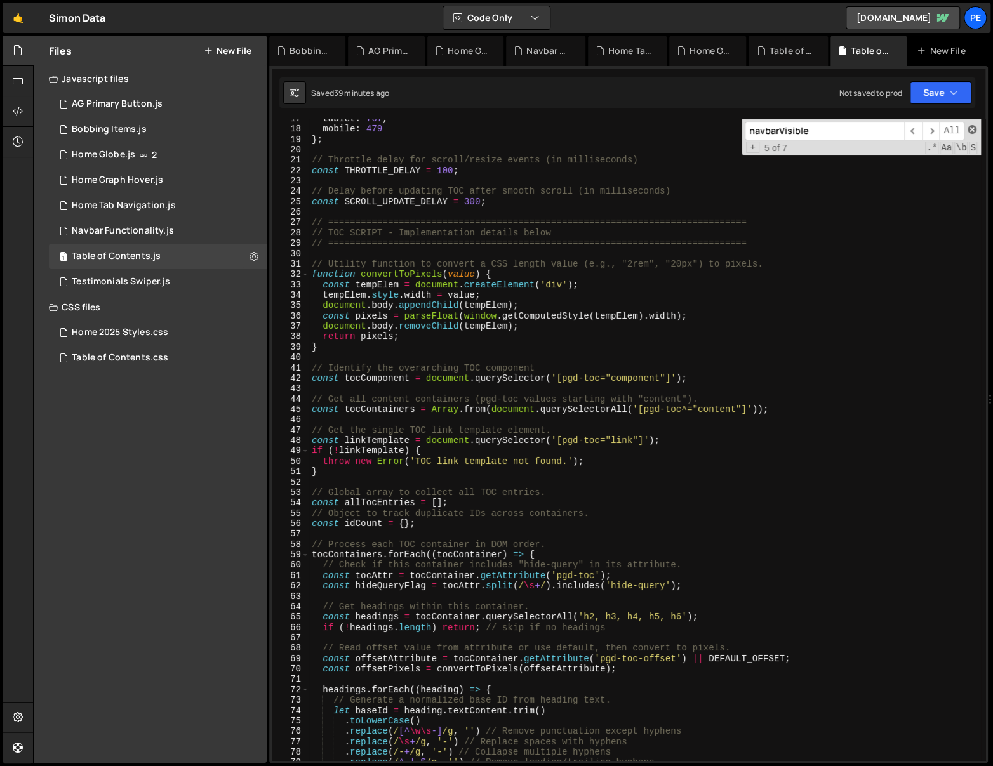
click at [970, 131] on span at bounding box center [971, 129] width 9 height 9
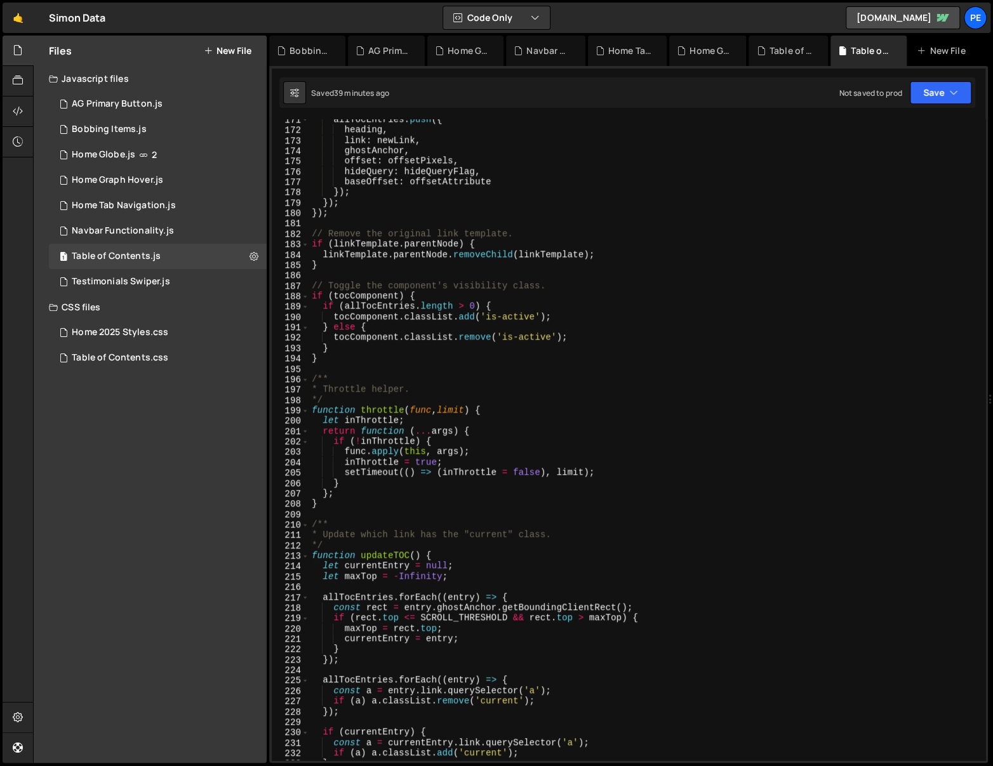
scroll to position [1739, 0]
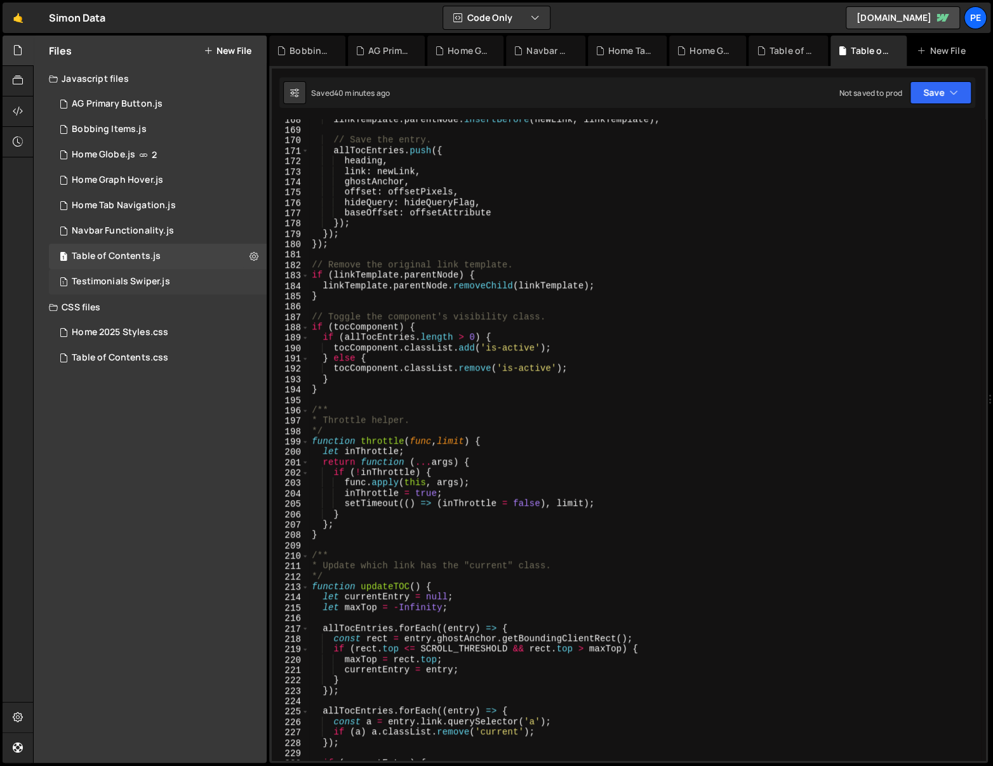
click at [147, 281] on div "Testimonials Swiper.js" at bounding box center [121, 281] width 98 height 11
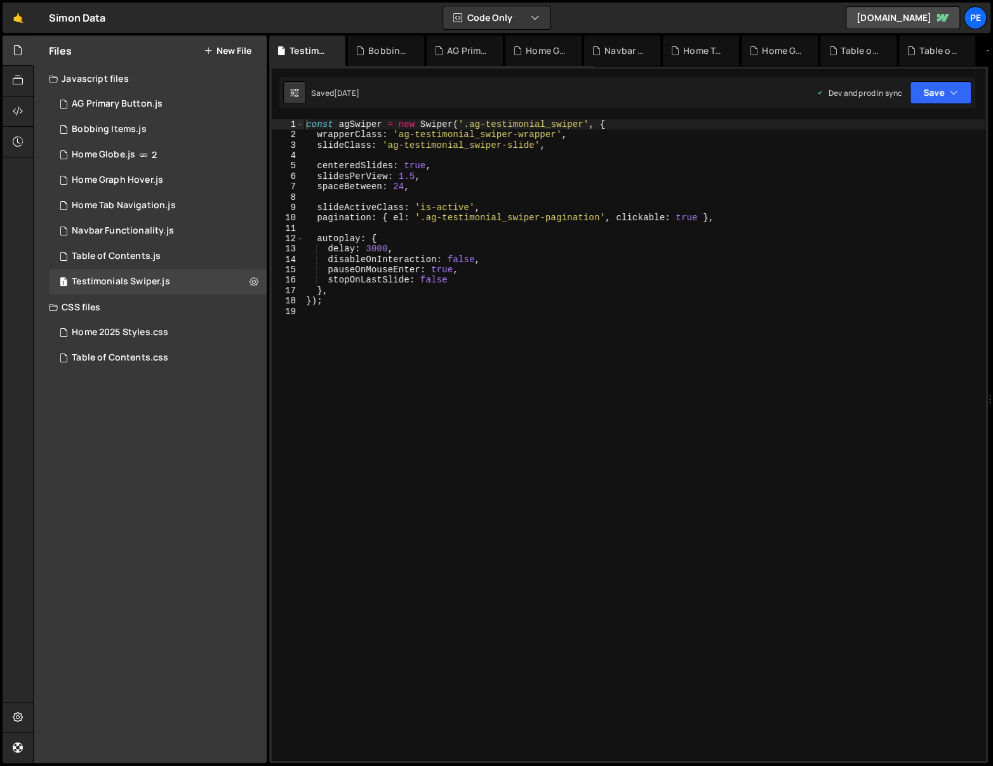
scroll to position [223, 0]
click at [142, 233] on div "Navbar Functionality.js" at bounding box center [123, 230] width 102 height 11
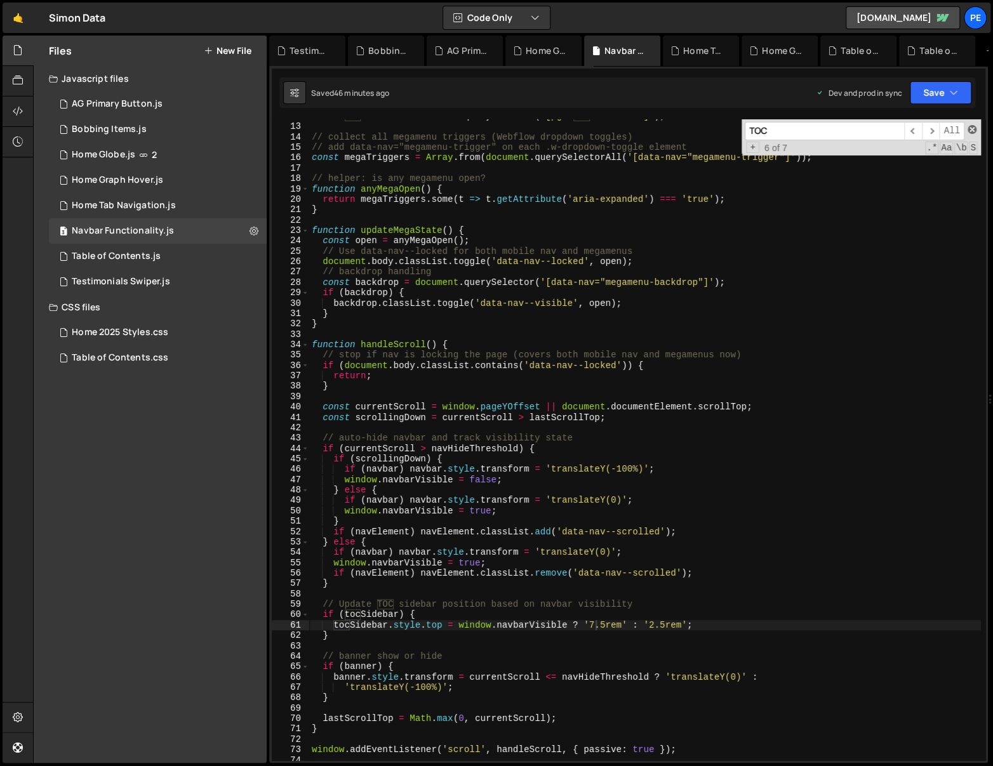
click at [971, 128] on span at bounding box center [971, 129] width 9 height 9
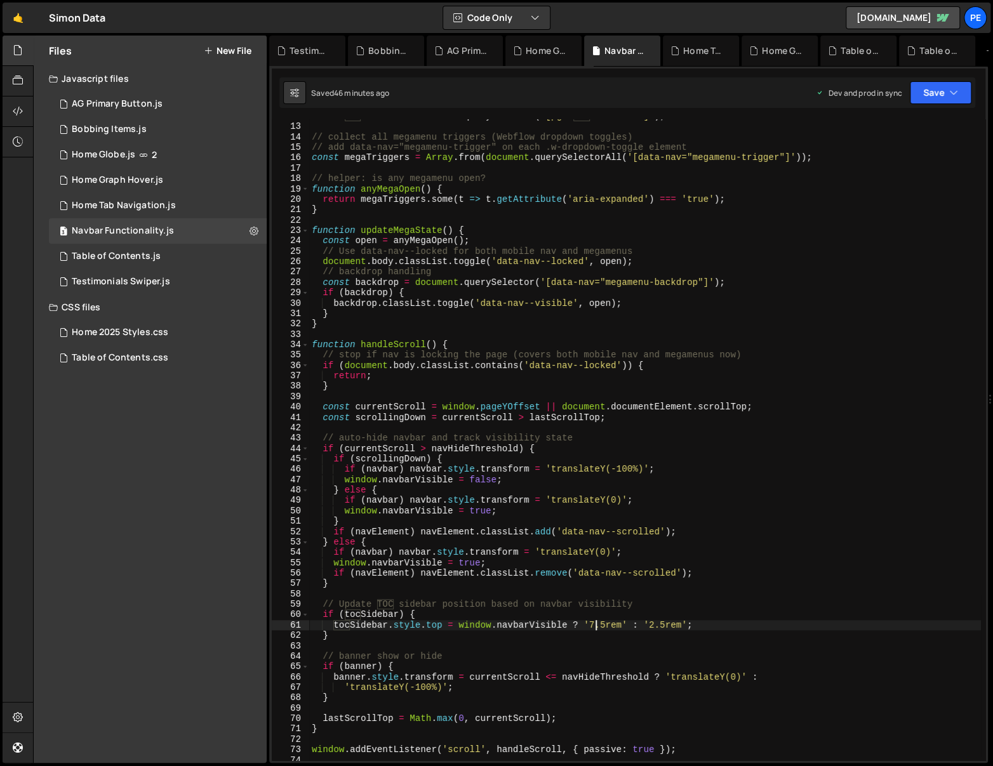
drag, startPoint x: 656, startPoint y: 278, endPoint x: 619, endPoint y: 282, distance: 36.5
click at [632, 279] on div "const tocSidebar = document . querySelector ( '[pgd-toc="sidebar"]' ) ; // coll…" at bounding box center [645, 442] width 672 height 663
type textarea "const backdrop = document.querySelector('[data-nav="megamenu-backdrop"]');"
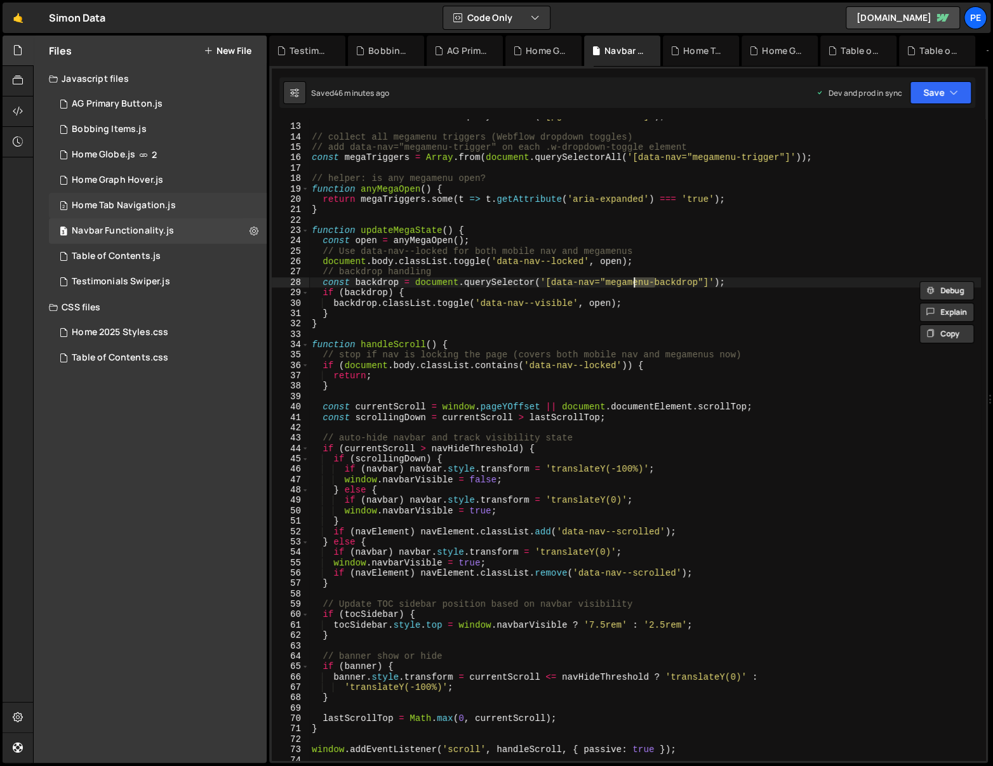
click at [116, 211] on div "Home Tab Navigation.js" at bounding box center [124, 205] width 104 height 11
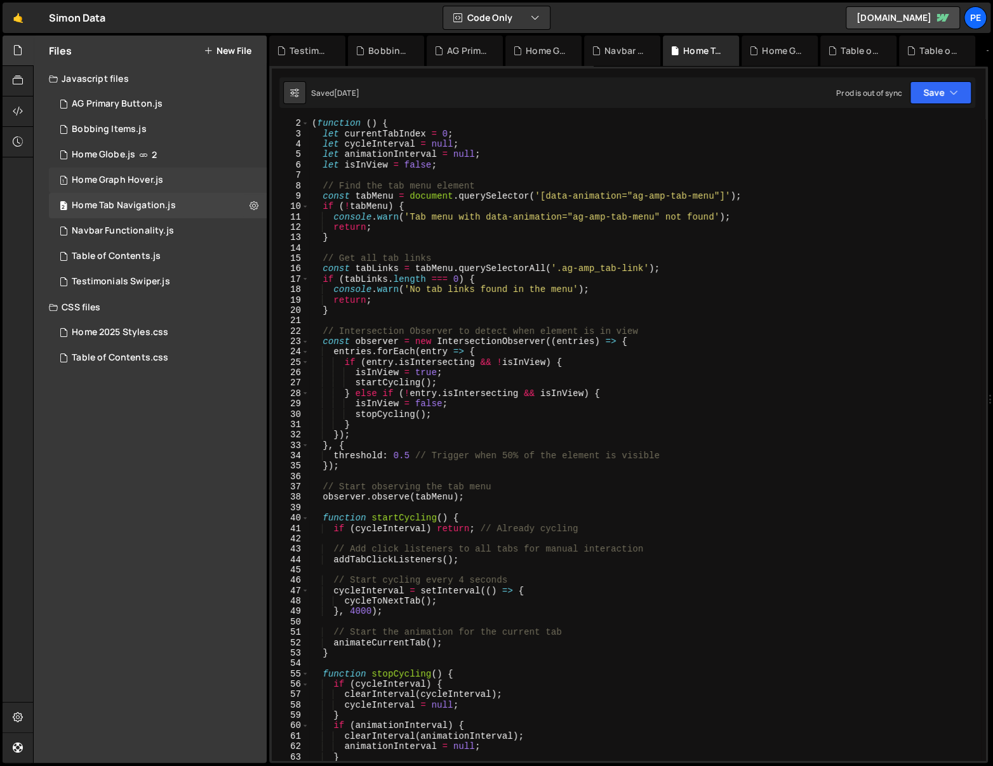
click at [119, 186] on div "1 Home Graph Hover.js 0" at bounding box center [158, 180] width 218 height 25
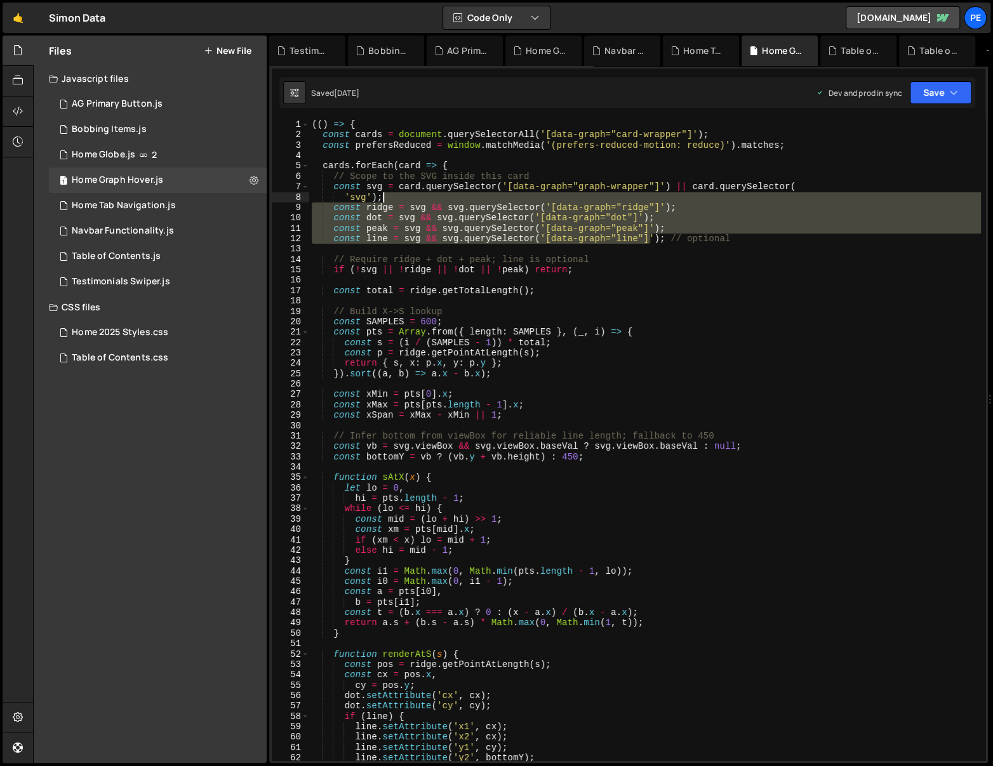
drag, startPoint x: 648, startPoint y: 235, endPoint x: 551, endPoint y: 203, distance: 102.4
click at [551, 203] on div "(( ) => { const cards = document . querySelectorAll ( '[data-graph="card-wrappe…" at bounding box center [645, 450] width 672 height 663
type textarea "const ridge = svg && svg.querySelector('[data-graph="ridge"]'); const dot = svg…"
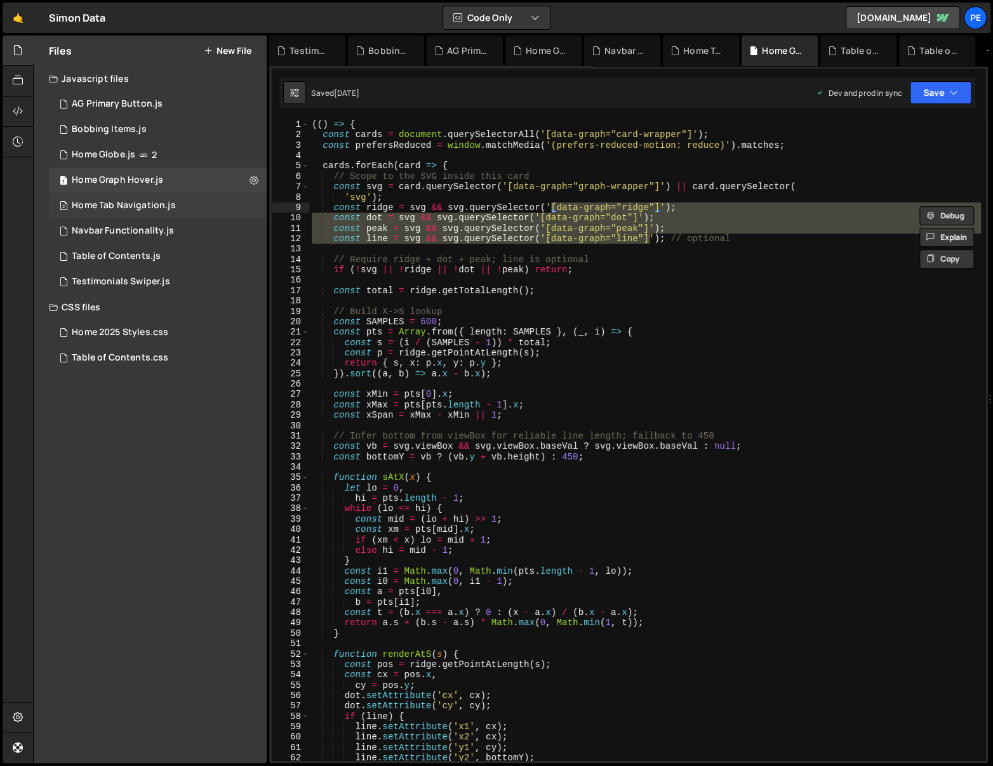
click at [156, 205] on div "Home Tab Navigation.js" at bounding box center [124, 205] width 104 height 11
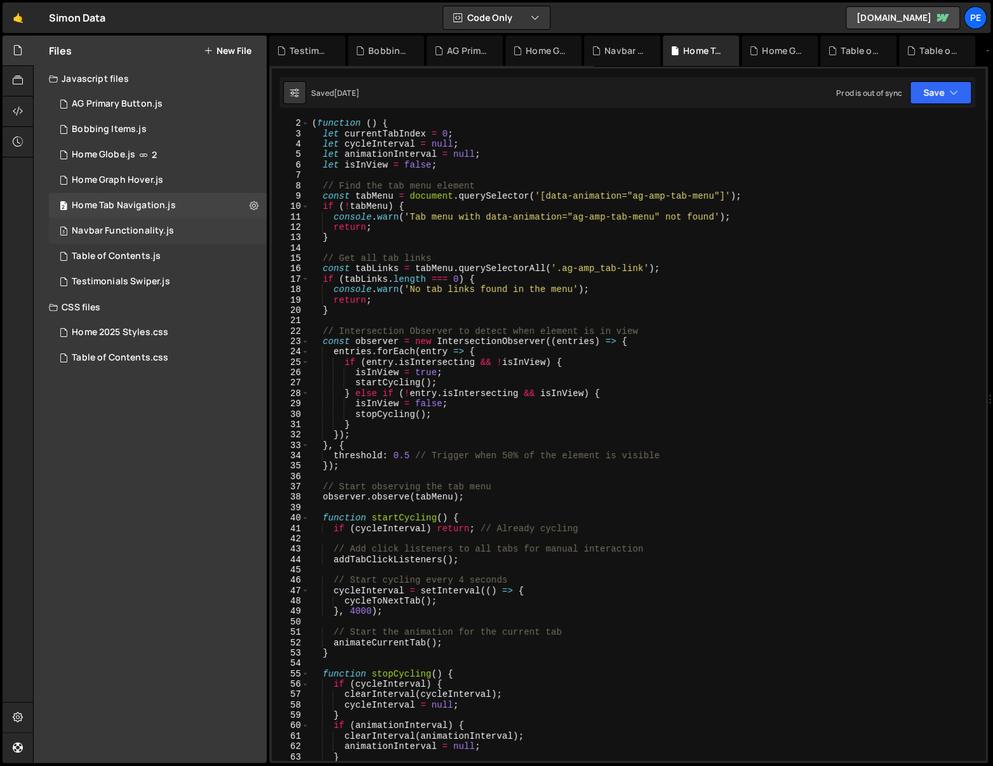
click at [150, 229] on div "Navbar Functionality.js" at bounding box center [123, 230] width 102 height 11
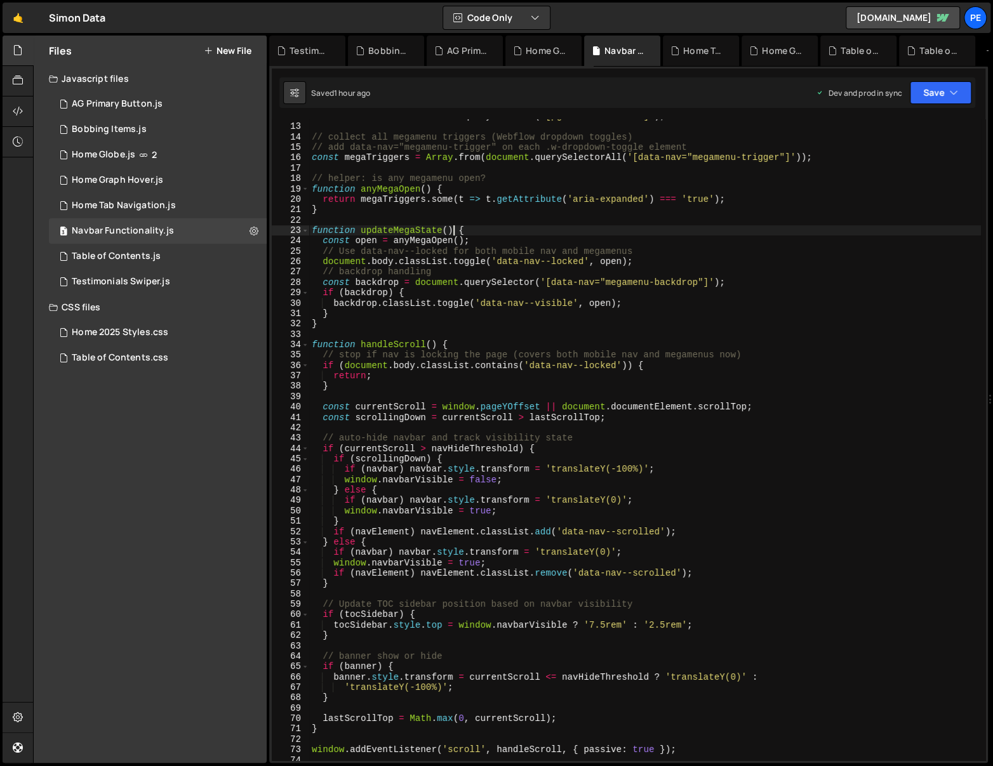
scroll to position [0, 10]
click at [452, 232] on div "const tocSidebar = document . querySelector ( '[pgd-toc="sidebar"]' ) ; // coll…" at bounding box center [645, 442] width 672 height 663
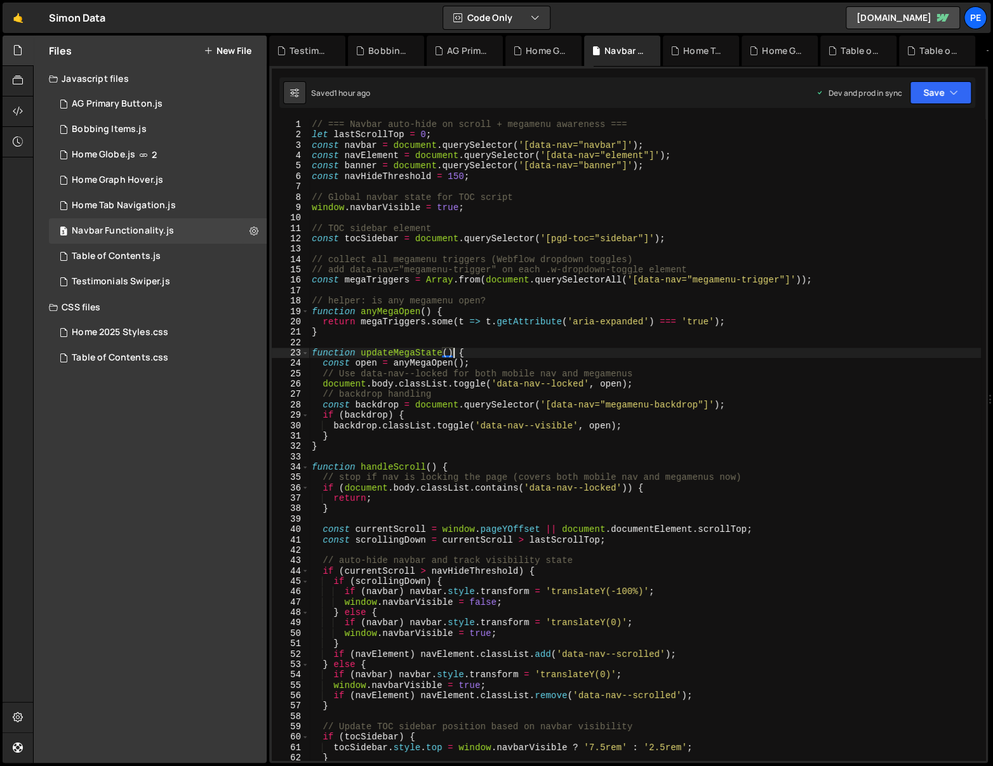
click at [611, 238] on div "// === Navbar auto-hide on scroll + megamenu awareness === let lastScrollTop = …" at bounding box center [645, 450] width 672 height 663
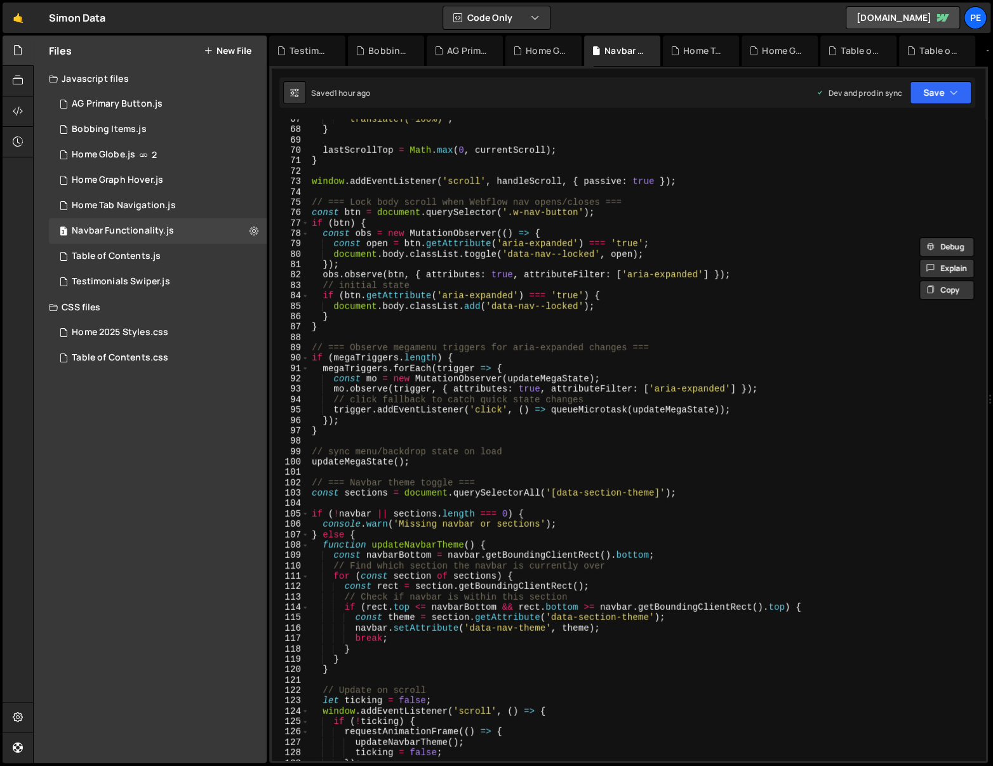
scroll to position [797, 0]
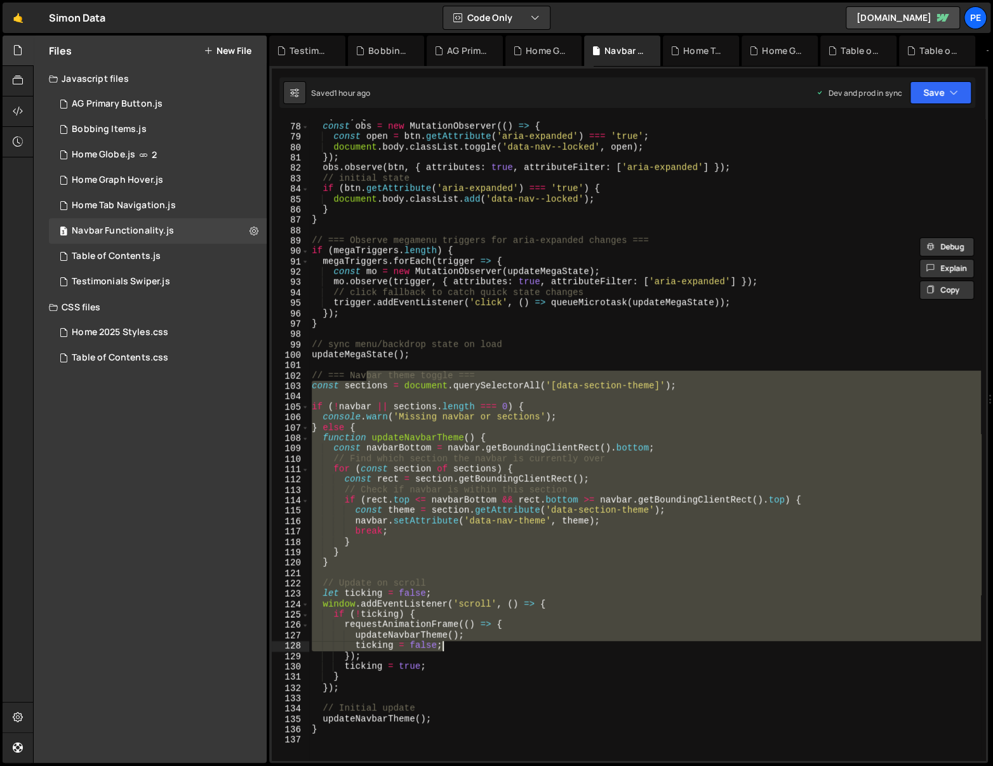
drag, startPoint x: 366, startPoint y: 373, endPoint x: 498, endPoint y: 656, distance: 311.8
click at [498, 655] on div "if ( btn ) { const obs = new MutationObserver (( ) => { const open = btn . getA…" at bounding box center [645, 442] width 672 height 663
type textarea "ticking = false; });"
